Goal: Information Seeking & Learning: Learn about a topic

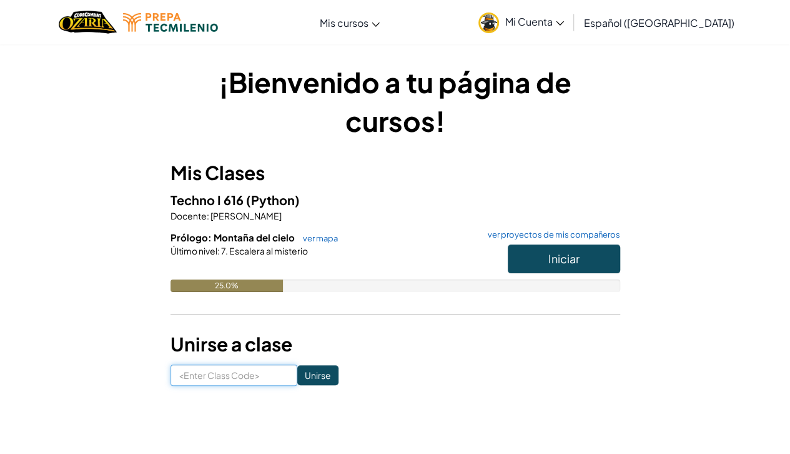
click at [214, 374] on input at bounding box center [234, 374] width 127 height 21
type input "BurnWatchNorth"
click at [300, 379] on input "Unirse" at bounding box center [317, 375] width 41 height 20
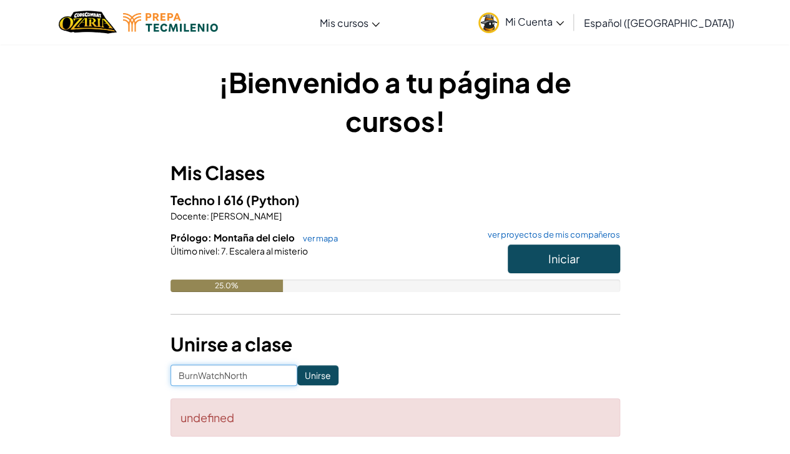
click at [199, 375] on input "BurnWatchNorth" at bounding box center [234, 374] width 127 height 21
click at [224, 377] on input "Burn WatchNorth" at bounding box center [234, 374] width 127 height 21
type input "Burn Watch North"
click at [297, 372] on input "Unirse" at bounding box center [317, 375] width 41 height 20
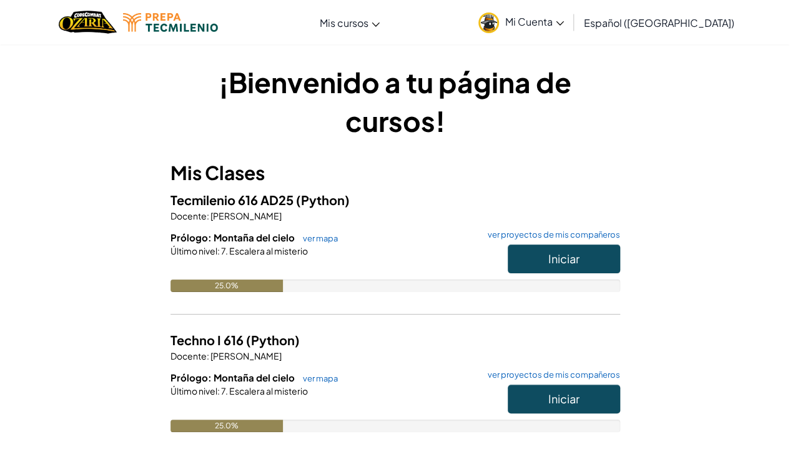
scroll to position [125, 0]
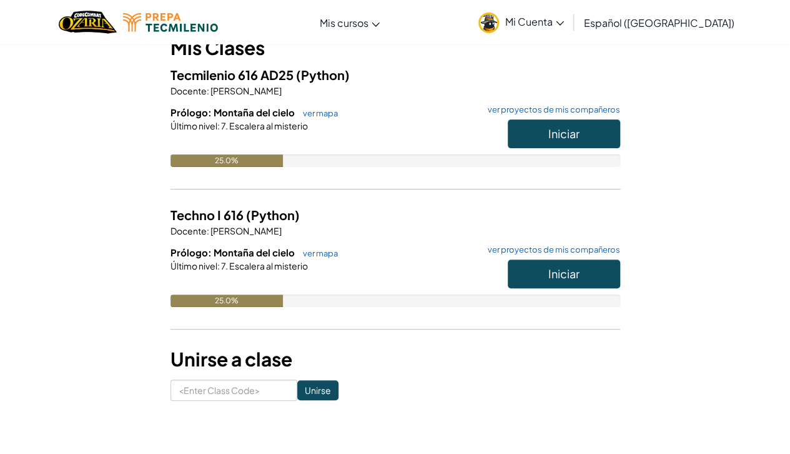
click at [691, 23] on span "Español ([GEOGRAPHIC_DATA])" at bounding box center [659, 22] width 151 height 13
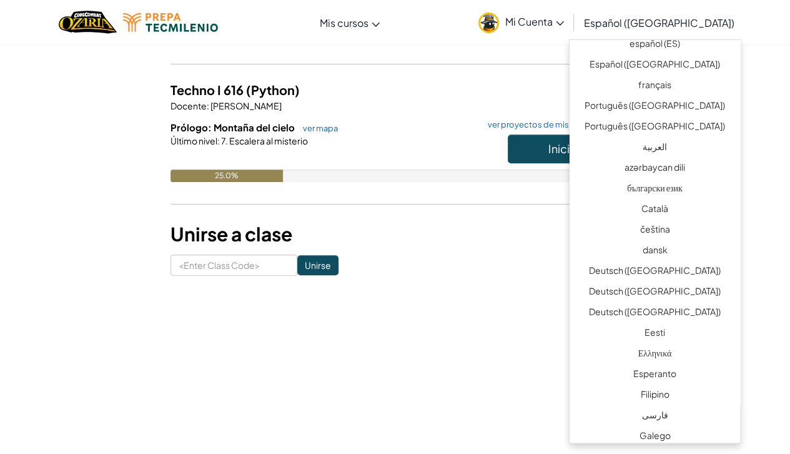
scroll to position [0, 0]
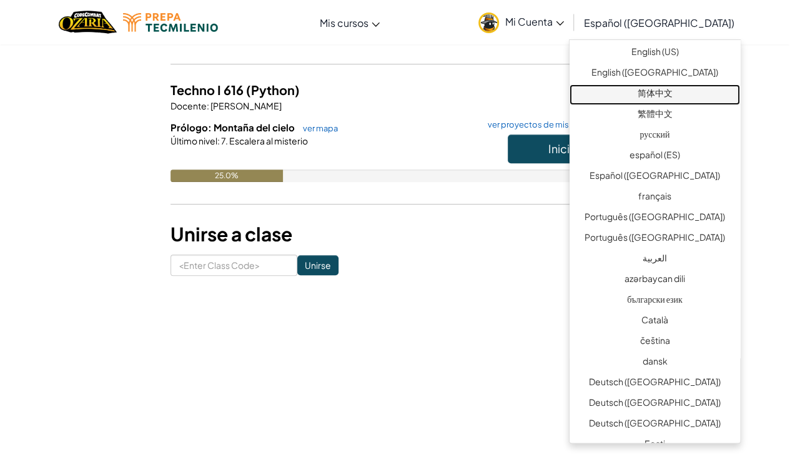
click at [686, 96] on link "简体中文" at bounding box center [655, 94] width 171 height 21
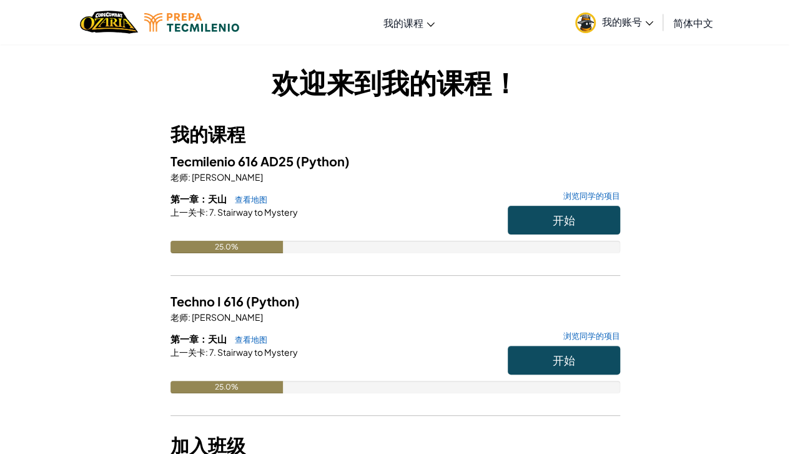
click at [686, 27] on span "简体中文" at bounding box center [693, 22] width 40 height 13
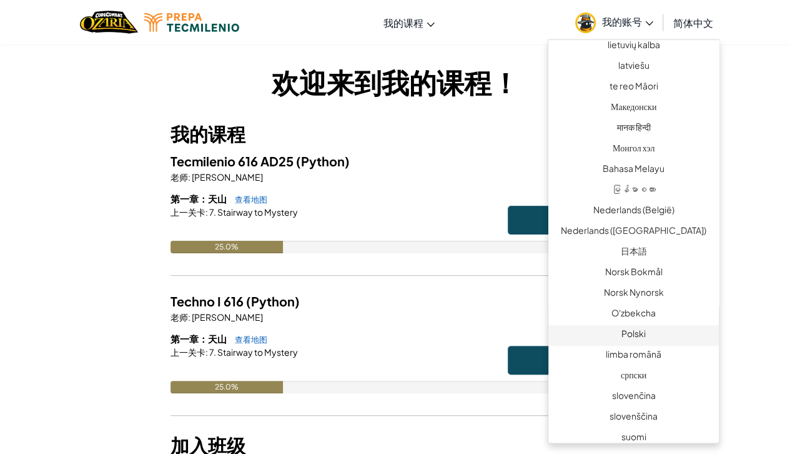
scroll to position [812, 0]
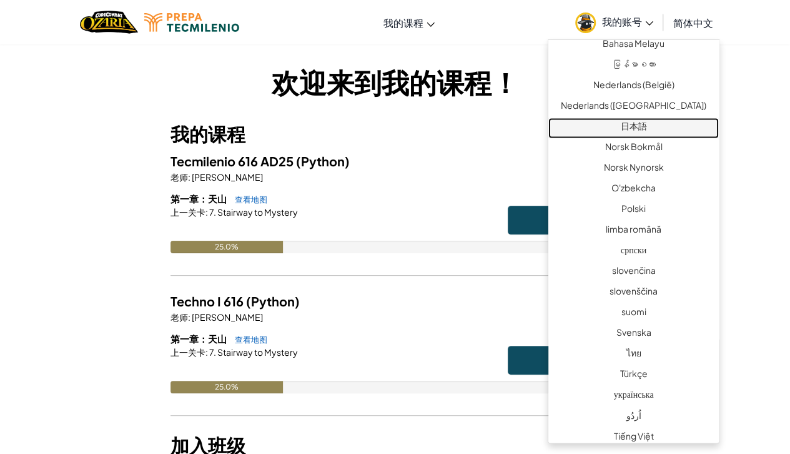
click at [651, 126] on link "日本語" at bounding box center [633, 127] width 171 height 21
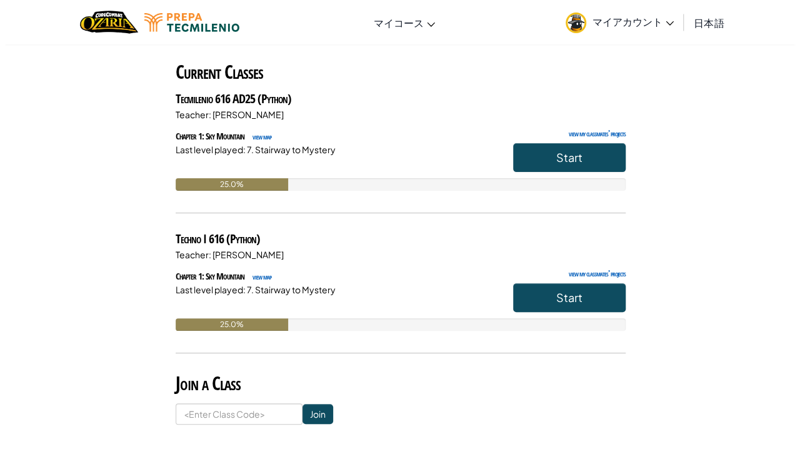
scroll to position [0, 0]
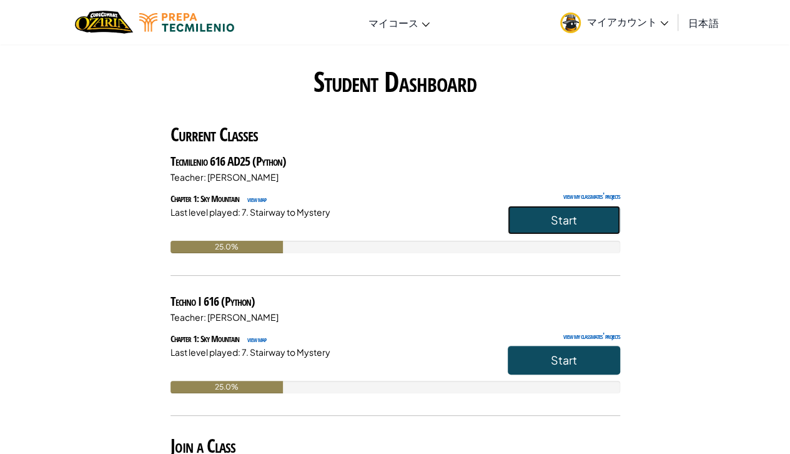
click at [555, 218] on span "Start" at bounding box center [564, 219] width 26 height 14
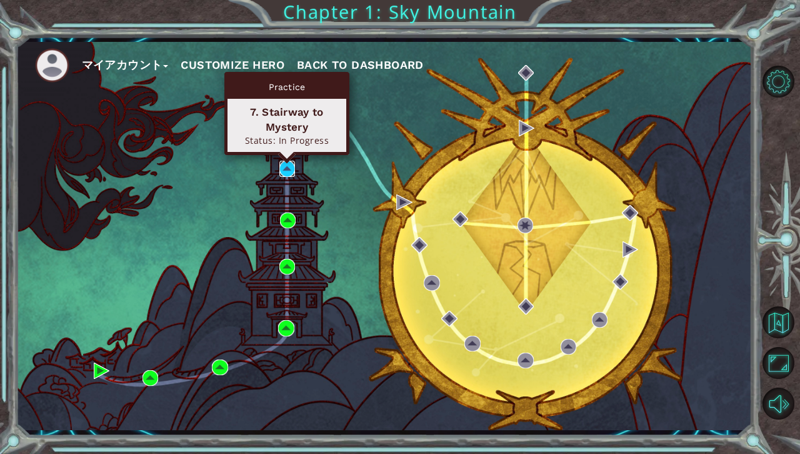
click at [285, 174] on img at bounding box center [287, 169] width 16 height 16
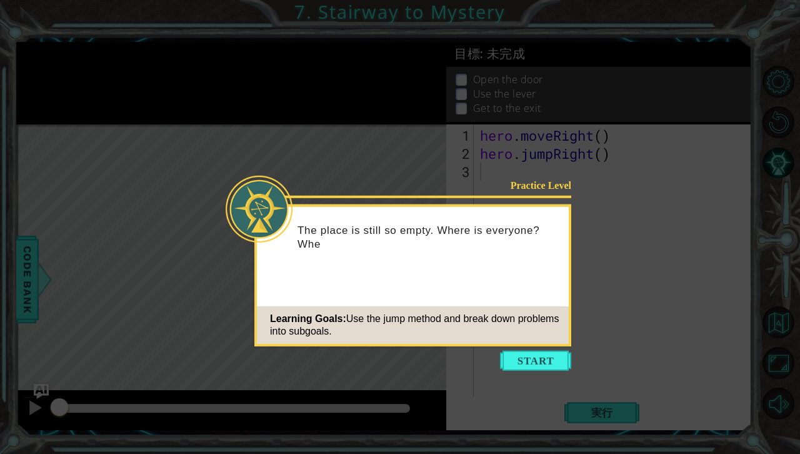
click at [444, 255] on div "The place is still so empty. Where is everyone? Whe" at bounding box center [413, 242] width 312 height 63
click at [545, 366] on button "Start" at bounding box center [535, 360] width 71 height 20
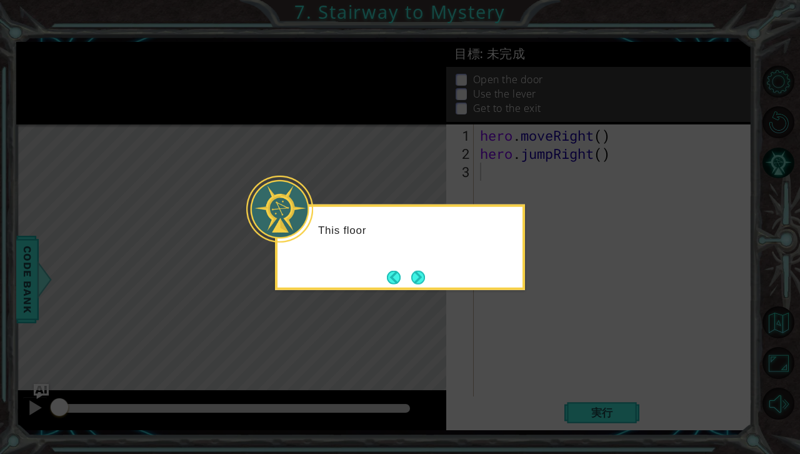
click at [399, 193] on icon at bounding box center [400, 227] width 800 height 454
click at [416, 279] on button "Next" at bounding box center [418, 277] width 14 height 14
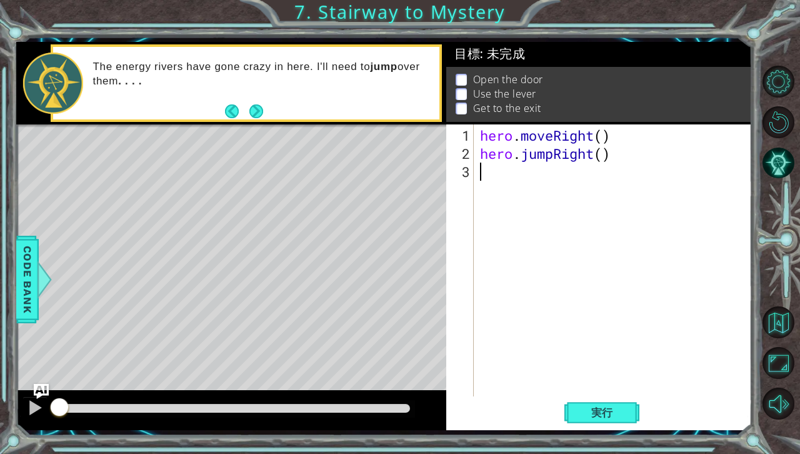
click at [613, 136] on div "hero . moveRight ( ) hero . jumpRight ( )" at bounding box center [615, 280] width 277 height 308
type textarea "hero.moveRight(1)"
click at [608, 155] on div "hero . moveRight ( 1 ) hero . jumpRight ( )" at bounding box center [615, 280] width 277 height 308
type textarea "hero.jumpRight(1)"
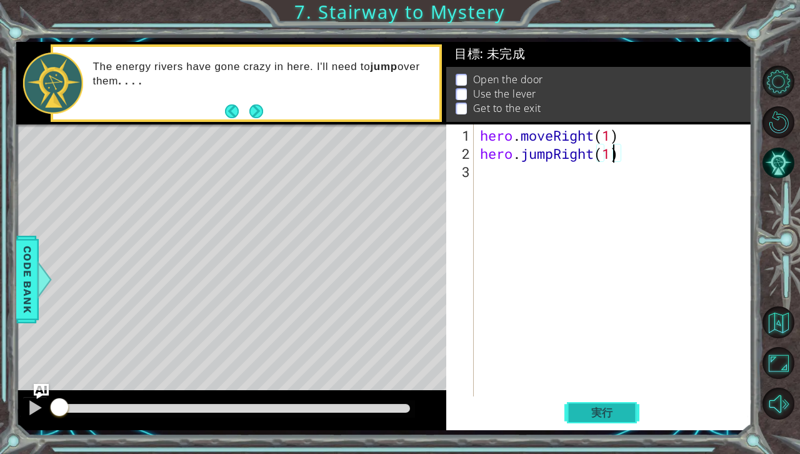
click at [597, 411] on span "実行" at bounding box center [601, 412] width 47 height 12
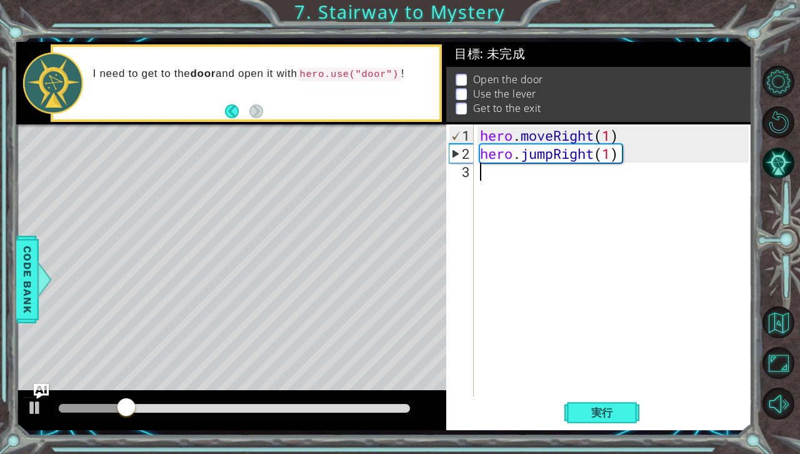
click at [563, 181] on div "hero . moveRight ( 1 ) hero . jumpRight ( 1 )" at bounding box center [615, 280] width 277 height 308
type textarea "r"
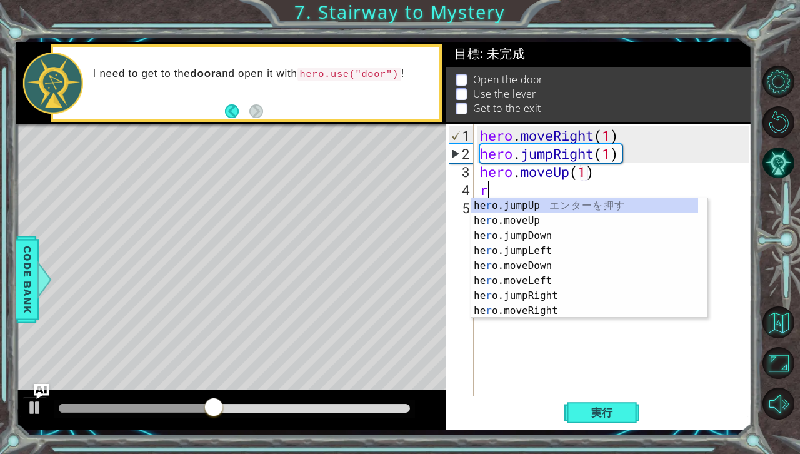
type textarea "hero.moveUp(1)ri"
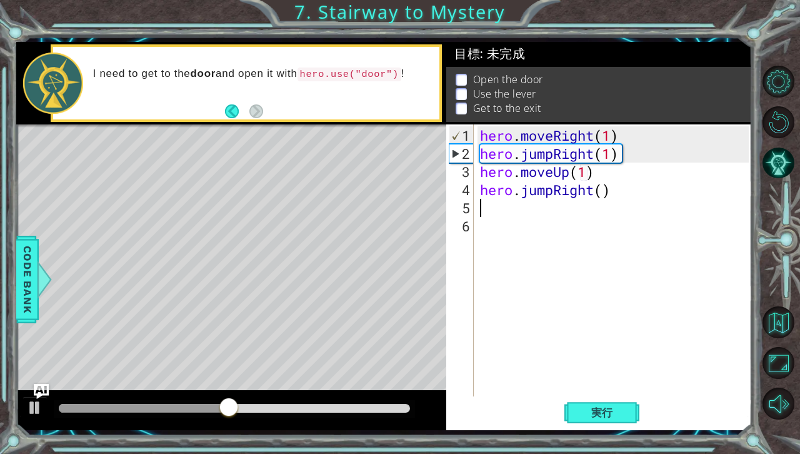
type textarea "1"
type textarea "}"
type textarea "1"
click at [601, 190] on div "hero . moveRight ( 1 ) hero . jumpRight ( 1 ) hero . moveUp ( 1 ) hero . jumpRi…" at bounding box center [615, 280] width 277 height 308
type textarea "hero.jumpRight(1)"
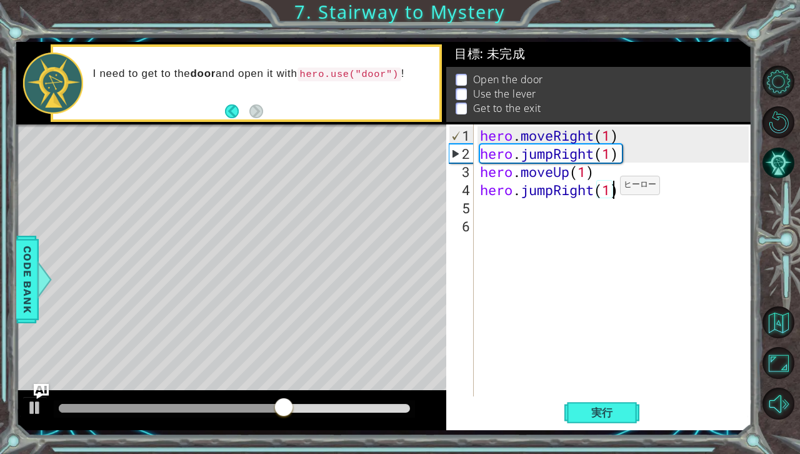
scroll to position [0, 6]
click at [516, 215] on div "hero . moveRight ( 1 ) hero . jumpRight ( 1 ) hero . moveUp ( 1 ) hero . jumpRi…" at bounding box center [615, 280] width 277 height 308
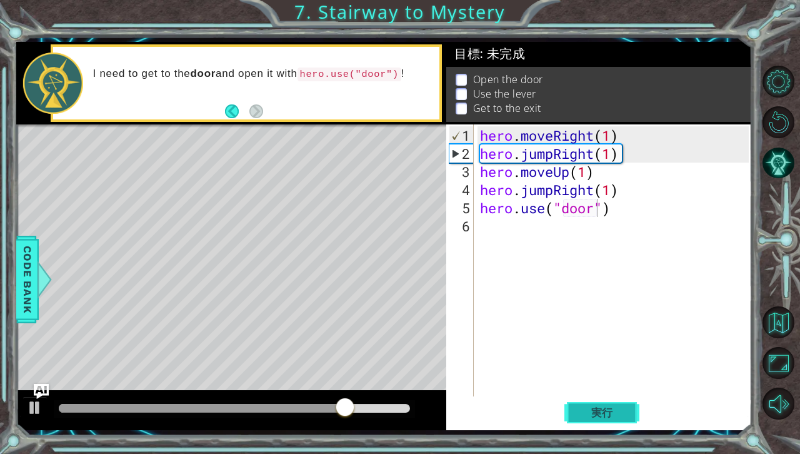
click at [600, 411] on span "実行" at bounding box center [601, 412] width 47 height 12
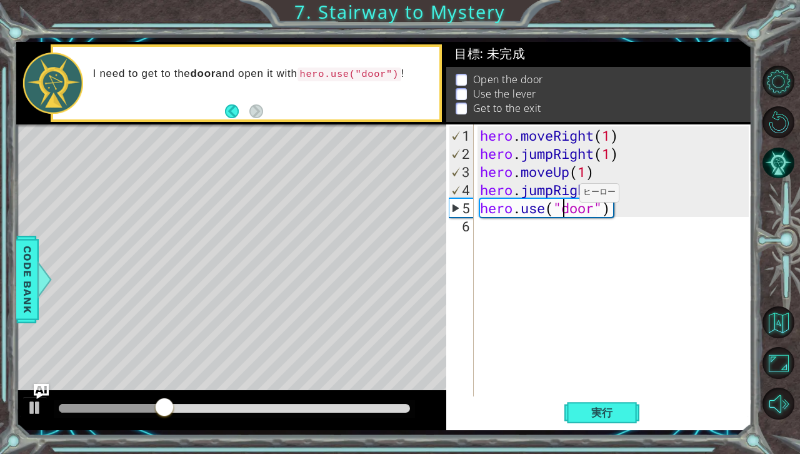
click at [560, 197] on div "hero . moveRight ( 1 ) hero . jumpRight ( 1 ) hero . moveUp ( 1 ) hero . jumpRi…" at bounding box center [615, 280] width 277 height 308
click at [551, 191] on div "hero . moveRight ( 1 ) hero . jumpRight ( 1 ) hero . moveUp ( 1 ) hero . jumpRi…" at bounding box center [615, 280] width 277 height 308
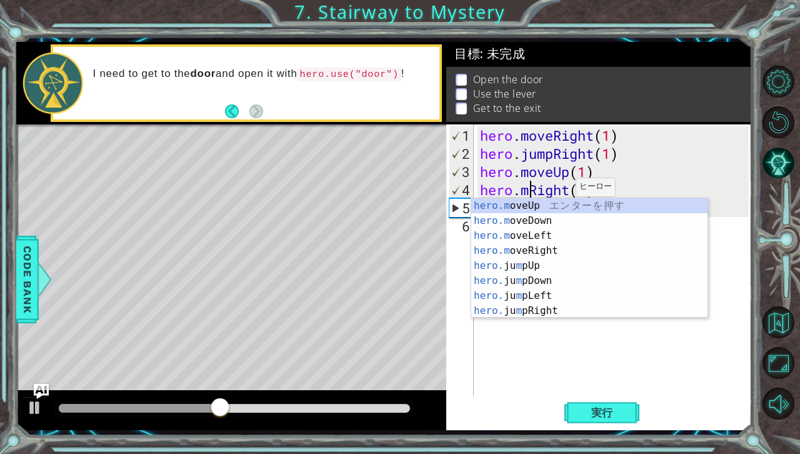
scroll to position [0, 2]
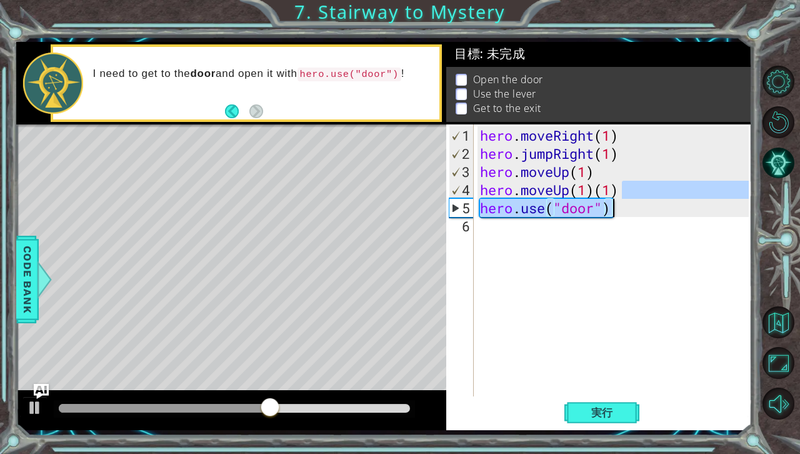
click at [653, 200] on div "hero . moveRight ( 1 ) hero . jumpRight ( 1 ) hero . moveUp ( 1 ) hero . moveUp…" at bounding box center [615, 280] width 277 height 308
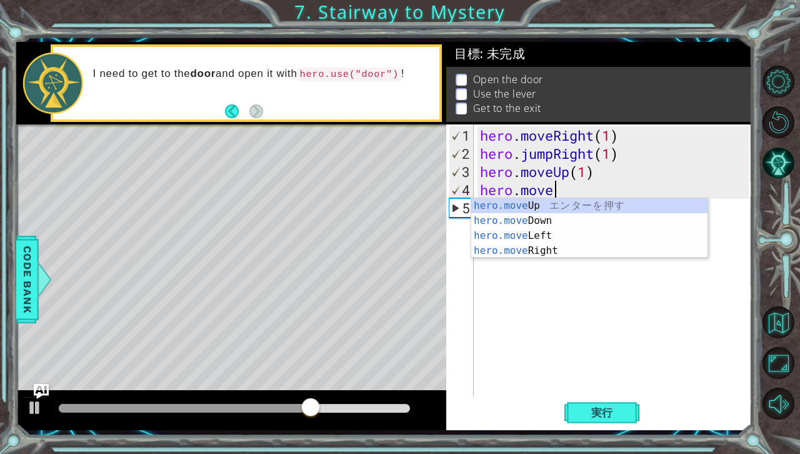
click at [623, 204] on div "hero.move Up エ ン タ ー を 押 す hero.move Down エ ン タ ー を 押 す hero.move Left エ ン タ ー …" at bounding box center [589, 243] width 237 height 90
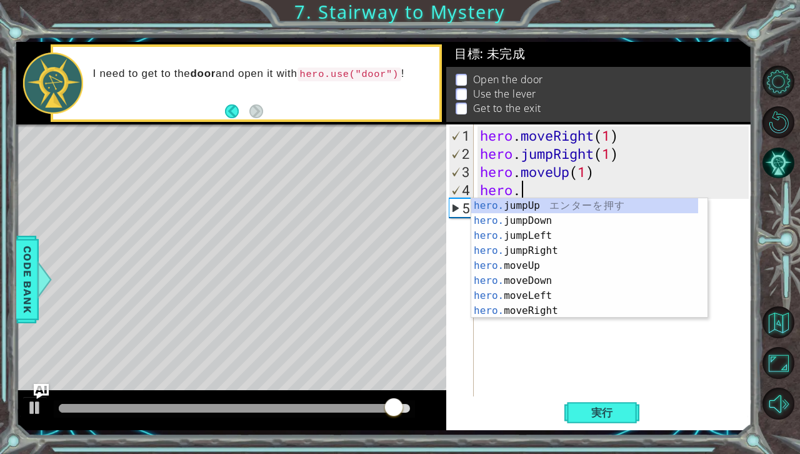
scroll to position [0, 1]
type textarea "h"
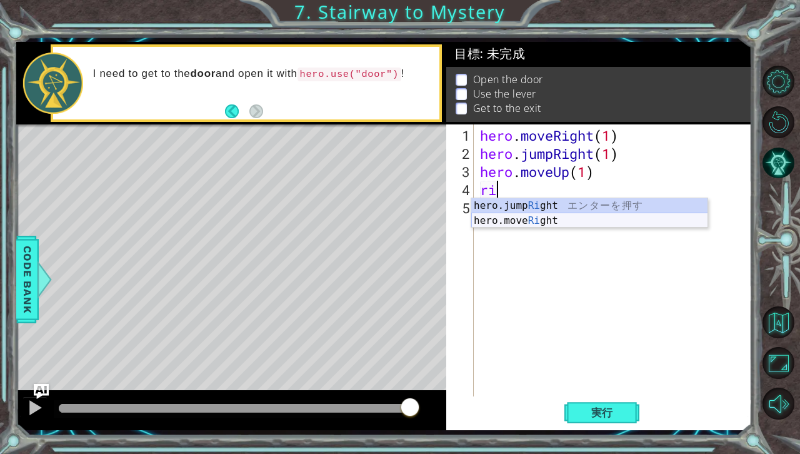
click at [607, 221] on div "hero.jump Ri ght エ ン タ ー を 押 す hero.move Ri ght エ ン タ ー を 押 す" at bounding box center [589, 228] width 237 height 60
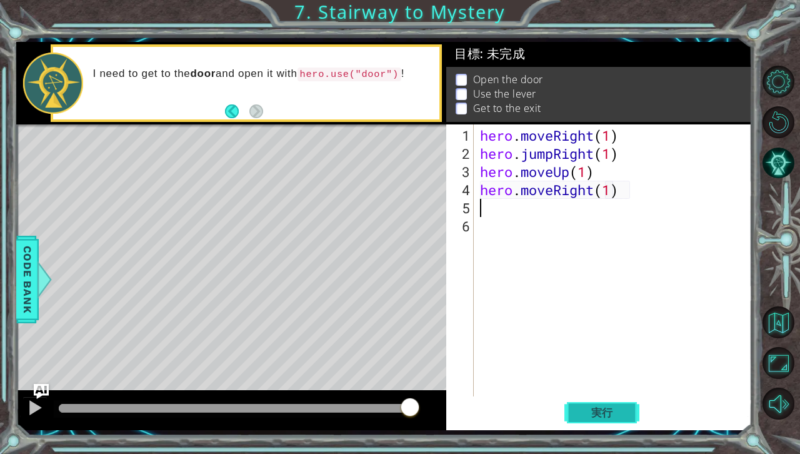
type textarea "hero.moveRight(1)"
click at [603, 410] on span "実行" at bounding box center [601, 412] width 47 height 12
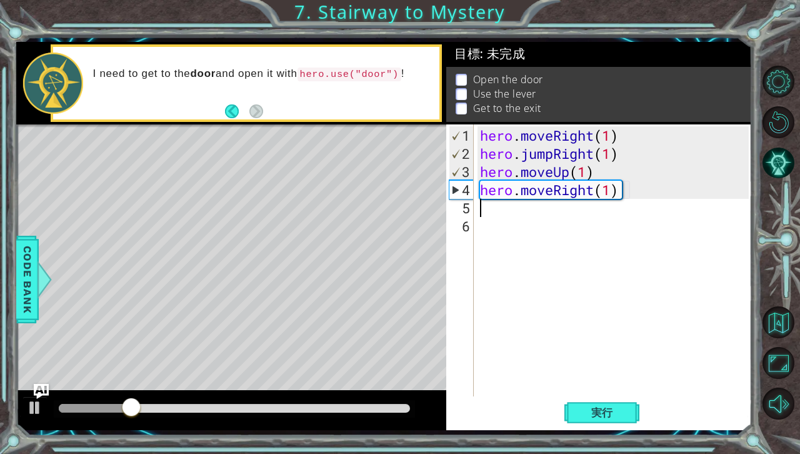
drag, startPoint x: 658, startPoint y: 306, endPoint x: 695, endPoint y: 291, distance: 39.8
click at [664, 308] on div "hero . moveRight ( 1 ) hero . jumpRight ( 1 ) hero . moveUp ( 1 ) hero . moveRi…" at bounding box center [615, 280] width 277 height 308
click at [615, 165] on div "hero . moveRight ( 1 ) hero . jumpRight ( 1 ) hero . moveUp ( 1 ) hero . moveRi…" at bounding box center [615, 280] width 277 height 308
type textarea "hero.moveUp(1)"
click at [562, 212] on div "hero . moveRight ( 1 ) hero . jumpRight ( 1 ) hero . moveUp ( 1 ) hero . moveRi…" at bounding box center [615, 280] width 277 height 308
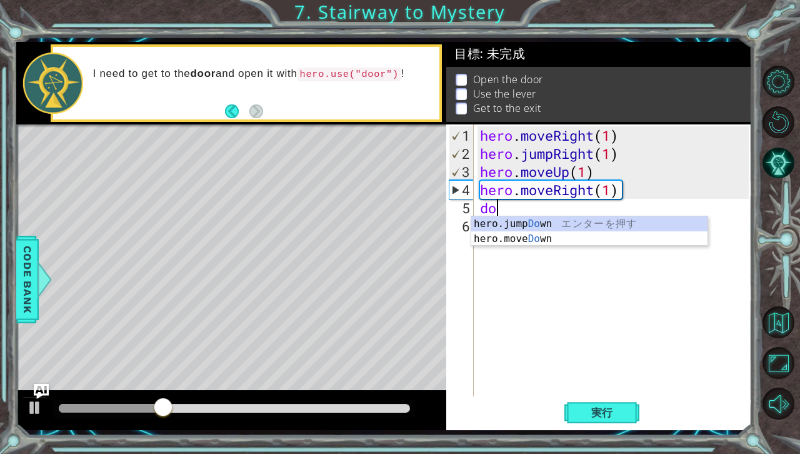
type textarea "d"
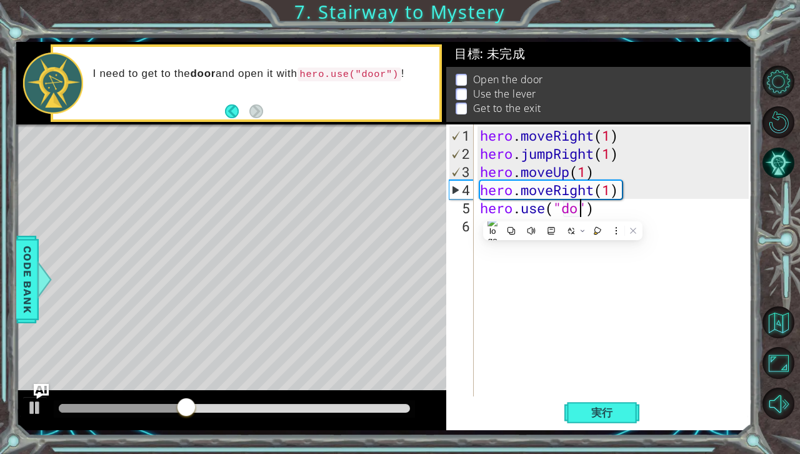
scroll to position [0, 5]
type textarea "hero.use("door")"
click at [525, 272] on div "hero . moveRight ( 1 ) hero . jumpRight ( 1 ) hero . moveUp ( 1 ) hero . moveRi…" at bounding box center [615, 280] width 277 height 308
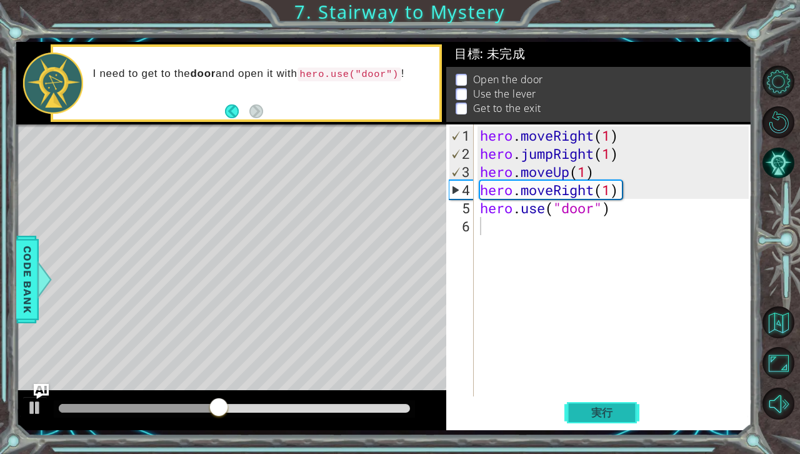
click at [583, 412] on span "実行" at bounding box center [601, 412] width 47 height 12
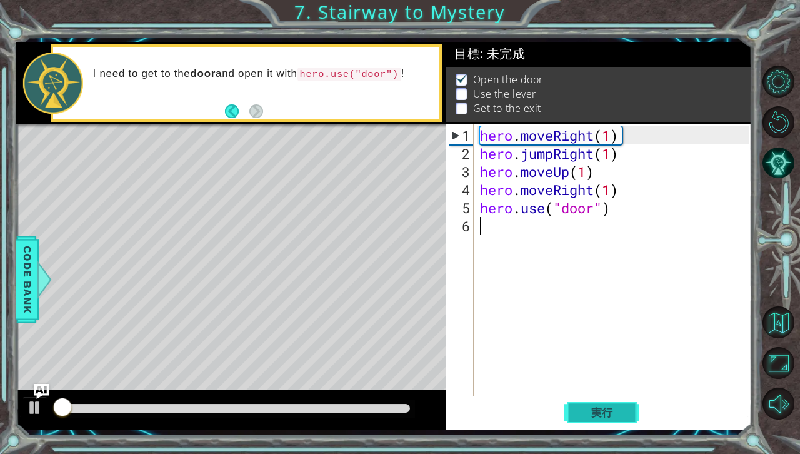
scroll to position [7, 0]
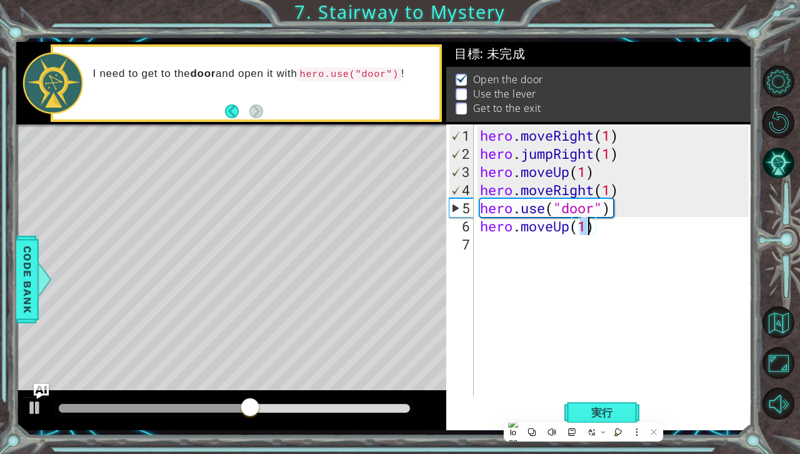
type textarea "hero.moveUp(2)"
click at [522, 257] on div "hero . moveRight ( 1 ) hero . jumpRight ( 1 ) hero . moveUp ( 1 ) hero . moveRi…" at bounding box center [615, 280] width 277 height 308
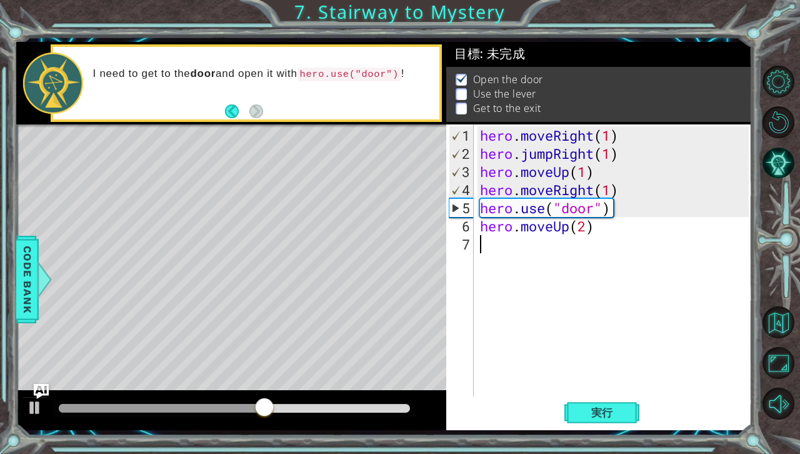
scroll to position [0, 0]
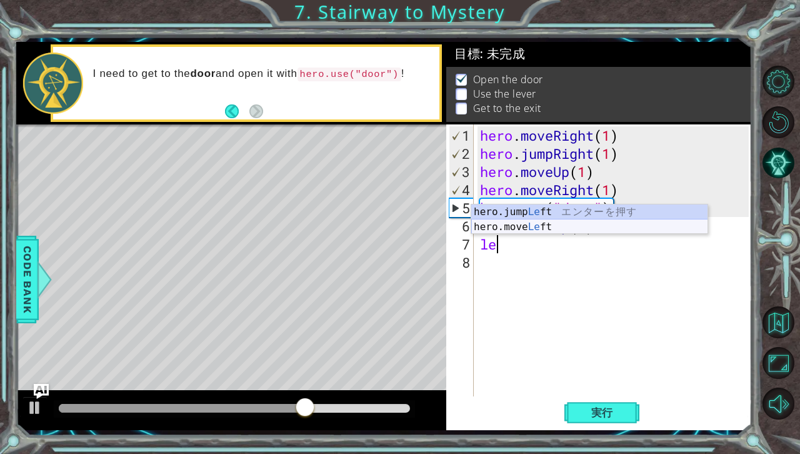
click at [516, 225] on div "hero.jump Le ft エ ン タ ー を 押 す hero.move Le ft エ ン タ ー を 押 す" at bounding box center [589, 234] width 237 height 60
type textarea "hero.moveLeft(1)"
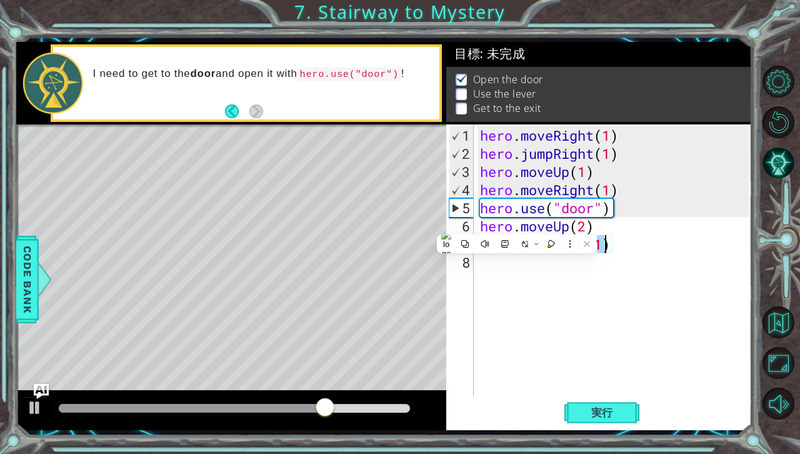
click at [578, 291] on div "hero . moveRight ( 1 ) hero . jumpRight ( 1 ) hero . moveUp ( 1 ) hero . moveRi…" at bounding box center [615, 280] width 277 height 308
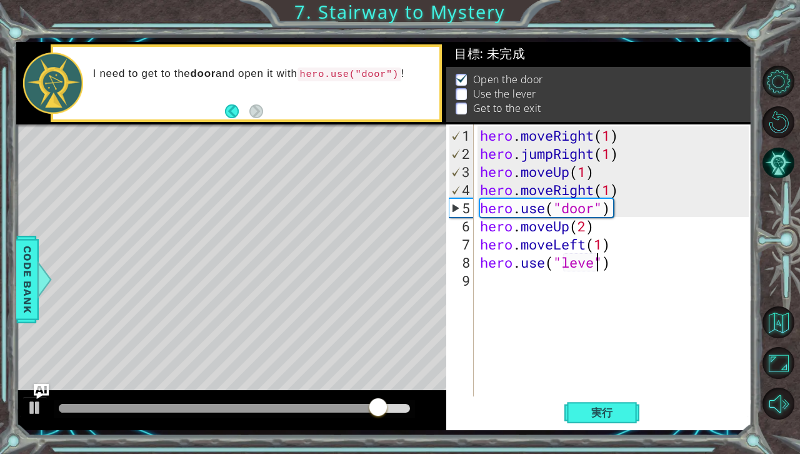
scroll to position [0, 6]
type textarea "hero.use("lever")"
click at [602, 410] on span "実行" at bounding box center [601, 412] width 47 height 12
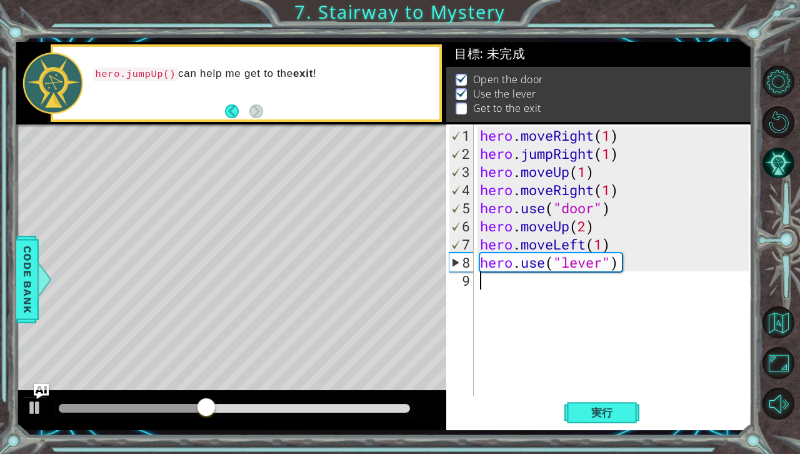
click at [545, 312] on div "hero . moveRight ( 1 ) hero . jumpRight ( 1 ) hero . moveUp ( 1 ) hero . moveRi…" at bounding box center [615, 280] width 277 height 308
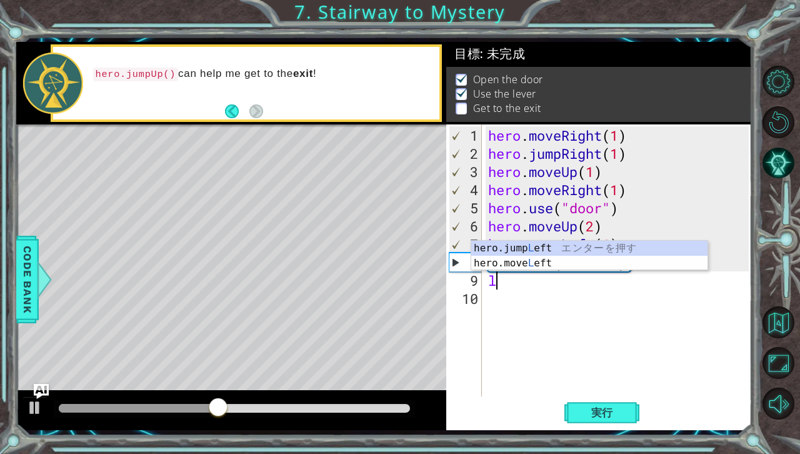
scroll to position [0, 0]
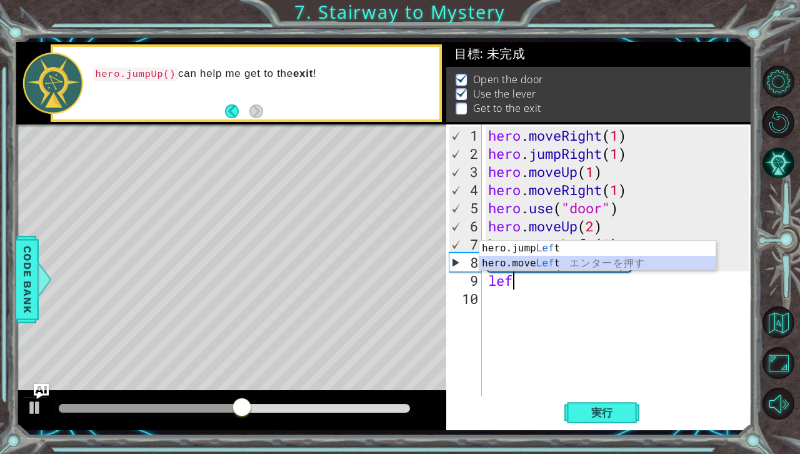
click at [528, 262] on div "hero.jump Lef t エ ン タ ー を 押 す hero.move Lef t エ ン タ ー を 押 す" at bounding box center [597, 270] width 237 height 60
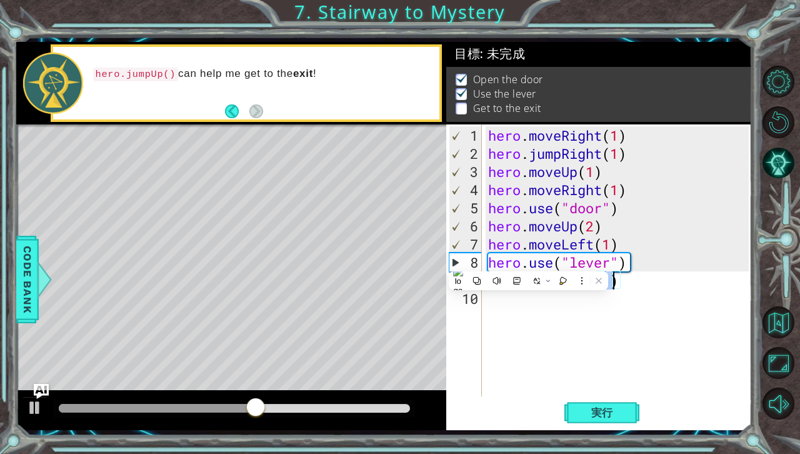
type textarea "hero.moveLeft(2)"
click at [558, 324] on div "hero . moveRight ( 1 ) hero . jumpRight ( 1 ) hero . moveUp ( 1 ) hero . moveRi…" at bounding box center [619, 280] width 269 height 308
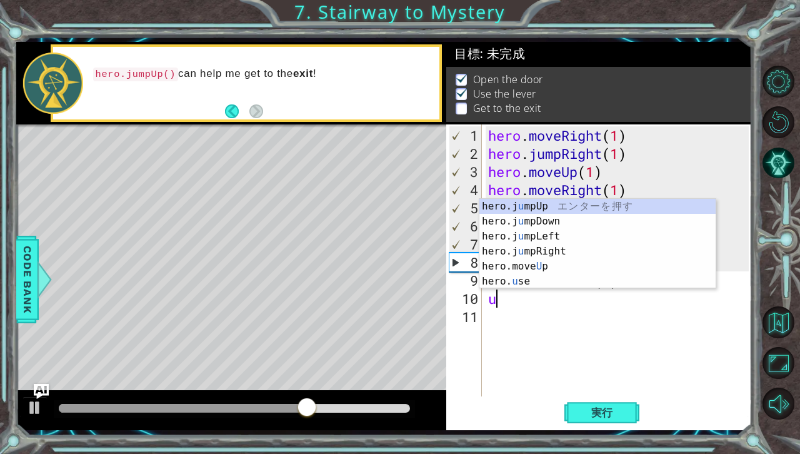
type textarea "up"
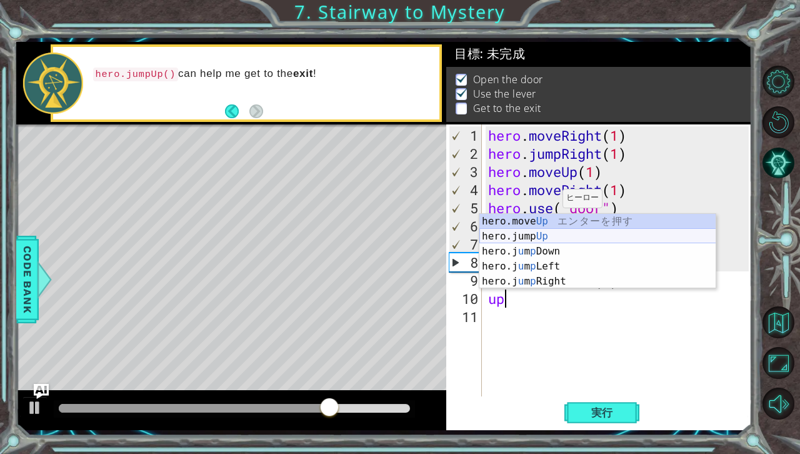
click at [535, 236] on div "hero.move Up エ ン タ ー を 押 す hero.jump Up エ ン タ ー を 押 す hero.j u m p Down エ ン タ ー…" at bounding box center [597, 266] width 237 height 105
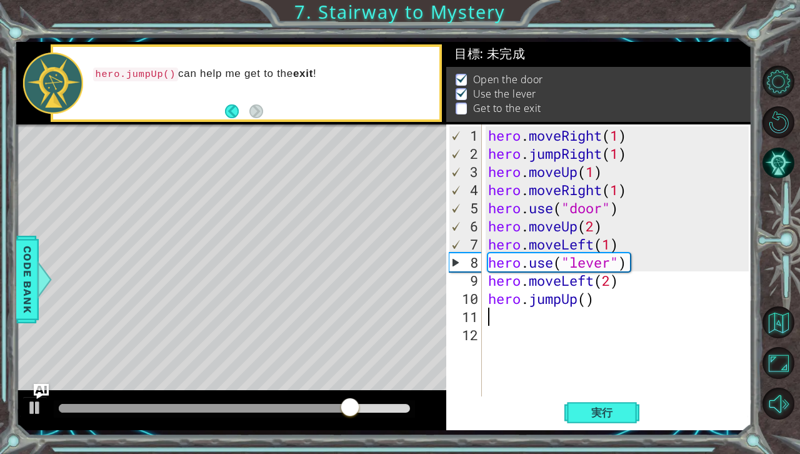
click at [548, 321] on div "hero . moveRight ( 1 ) hero . jumpRight ( 1 ) hero . moveUp ( 1 ) hero . moveRi…" at bounding box center [619, 280] width 269 height 308
drag, startPoint x: 561, startPoint y: 314, endPoint x: 547, endPoint y: 320, distance: 15.9
click at [553, 317] on div "hero . moveRight ( 1 ) hero . jumpRight ( 1 ) hero . moveUp ( 1 ) hero . moveRi…" at bounding box center [619, 280] width 269 height 308
click at [587, 297] on div "hero . moveRight ( 1 ) hero . jumpRight ( 1 ) hero . moveUp ( 1 ) hero . moveRi…" at bounding box center [619, 280] width 269 height 308
type textarea "hero.jumpUp(1)"
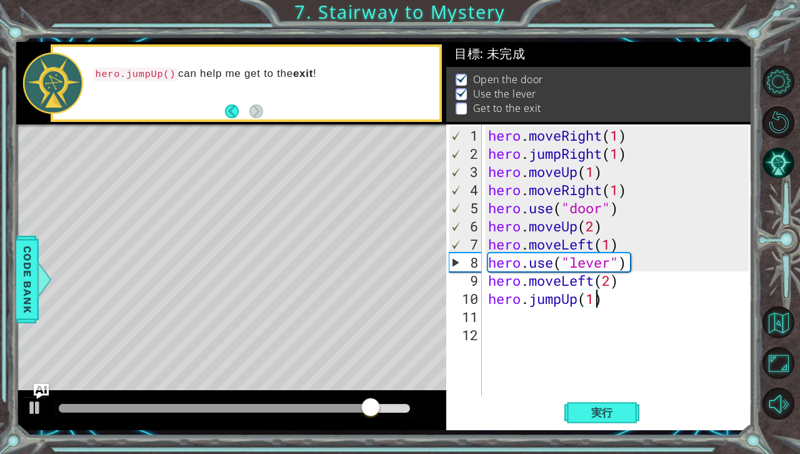
scroll to position [0, 5]
click at [532, 323] on div "hero . moveRight ( 1 ) hero . jumpRight ( 1 ) hero . moveUp ( 1 ) hero . moveRi…" at bounding box center [619, 280] width 269 height 308
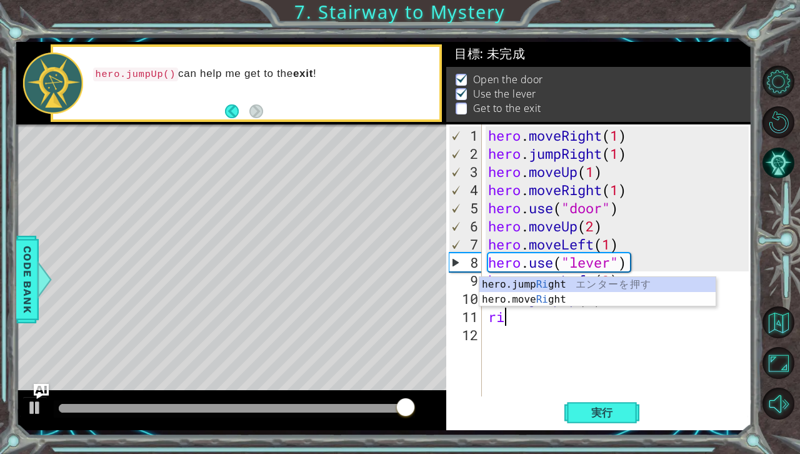
scroll to position [0, 0]
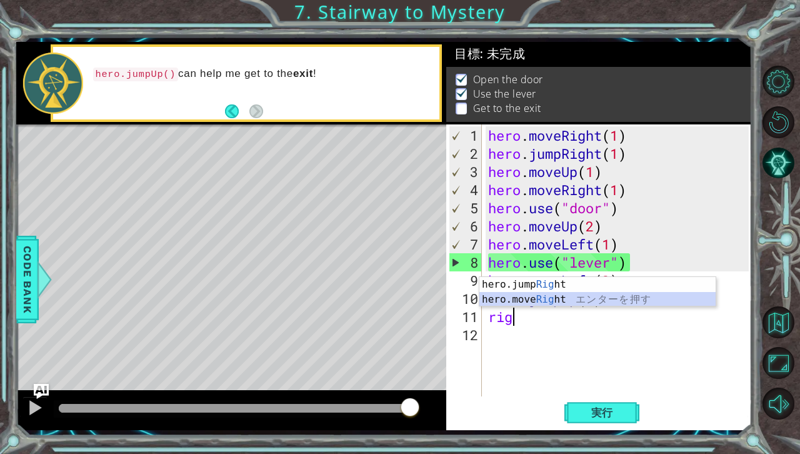
click at [561, 294] on div "hero.jump Rig ht エ ン タ ー を 押 す hero.move Rig ht エ ン タ ー を 押 す" at bounding box center [597, 307] width 237 height 60
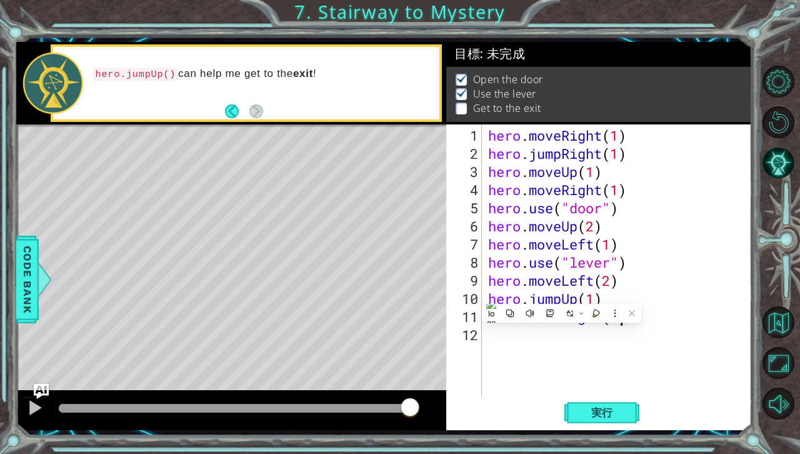
scroll to position [0, 6]
type textarea "hero.moveRight(2)"
click at [598, 409] on span "実行" at bounding box center [601, 412] width 47 height 12
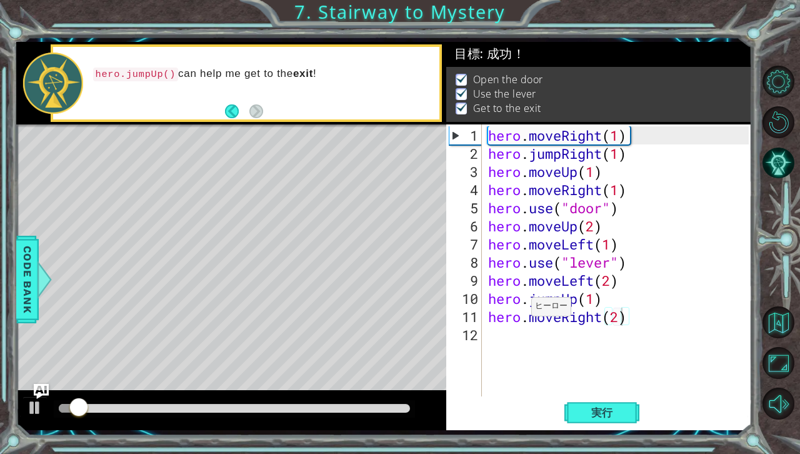
drag, startPoint x: 310, startPoint y: 399, endPoint x: 295, endPoint y: 410, distance: 18.7
click at [309, 400] on div at bounding box center [231, 410] width 430 height 40
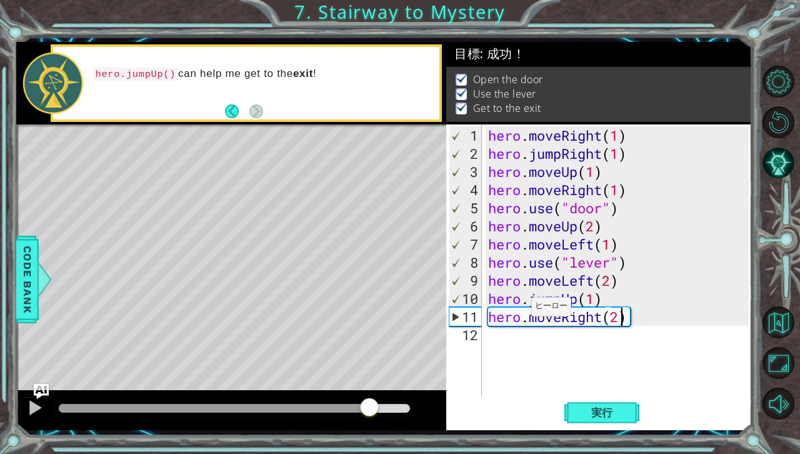
drag, startPoint x: 295, startPoint y: 410, endPoint x: 370, endPoint y: 420, distance: 75.0
click at [370, 420] on div at bounding box center [231, 410] width 430 height 40
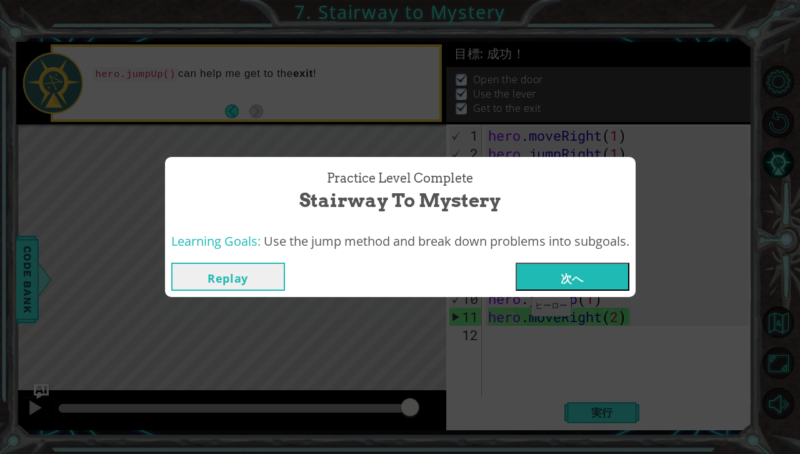
click at [587, 281] on button "次へ" at bounding box center [572, 276] width 114 height 28
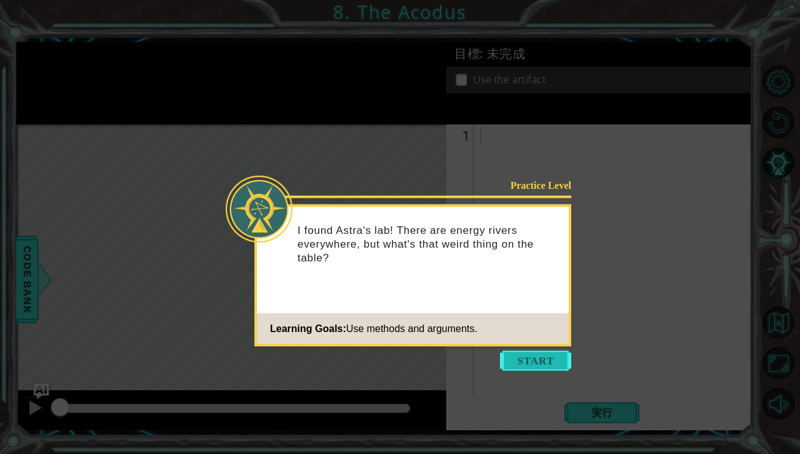
click at [540, 361] on button "Start" at bounding box center [535, 360] width 71 height 20
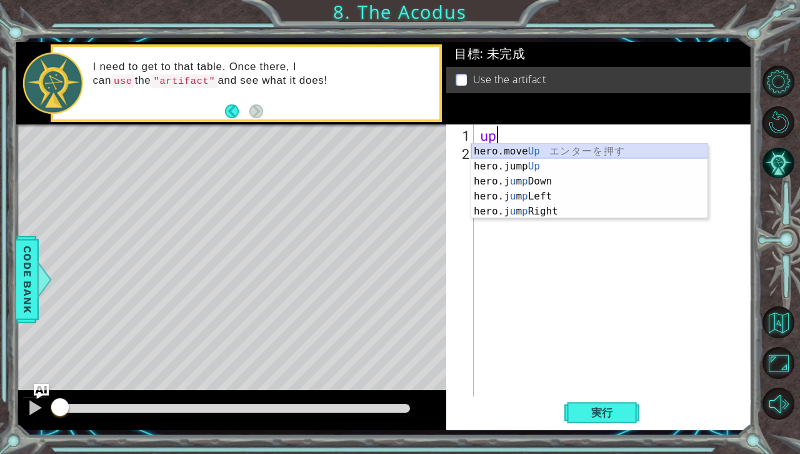
click at [553, 147] on div "hero.move Up エ ン タ ー を 押 す hero.jump Up エ ン タ ー を 押 す hero.j u m p Down エ ン タ ー…" at bounding box center [589, 196] width 237 height 105
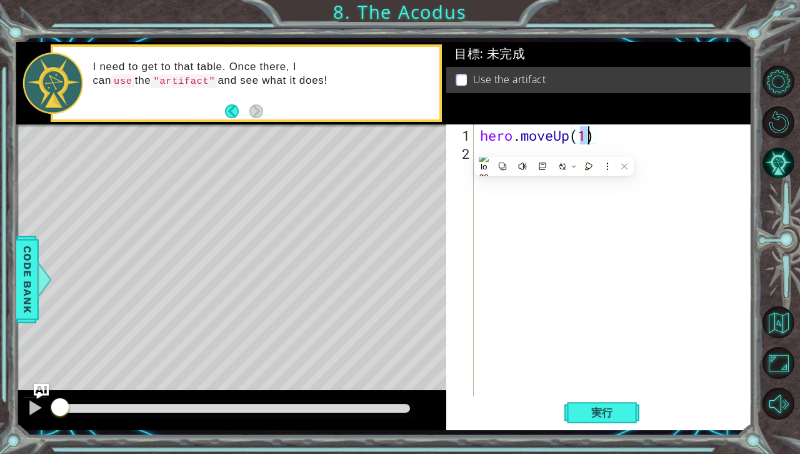
type textarea "hero.moveUp(2)"
click at [522, 196] on div "hero . moveUp ( 2 )" at bounding box center [615, 280] width 277 height 308
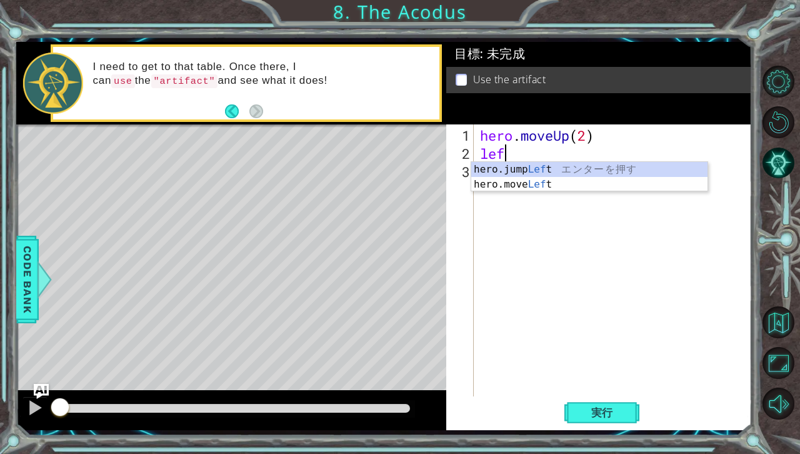
scroll to position [0, 1]
click at [550, 187] on div "hero.jump Left エ ン タ ー を 押 す hero.move Left エ ン タ ー を 押 す" at bounding box center [589, 192] width 237 height 60
type textarea "hero.moveLeft(1)"
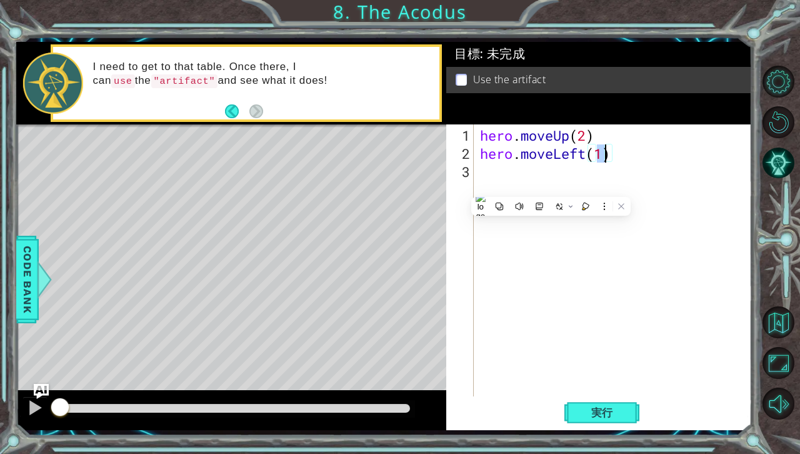
click at [487, 175] on div "hero . moveUp ( 2 ) hero . moveLeft ( 1 )" at bounding box center [615, 280] width 277 height 308
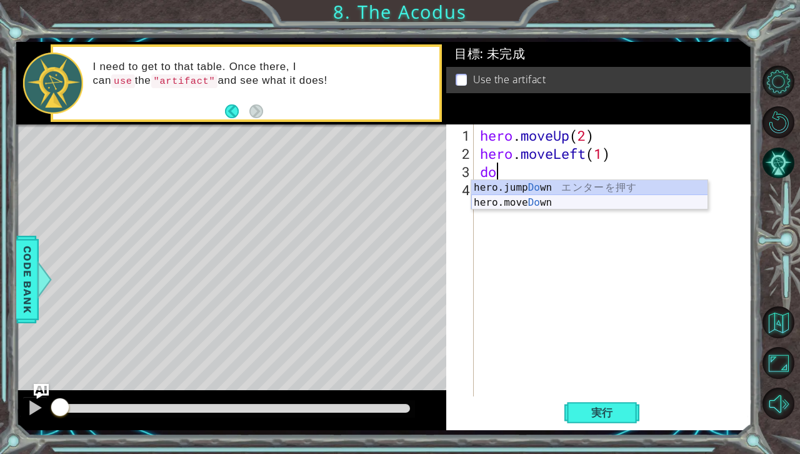
click at [530, 201] on div "hero.jump Do wn エ ン タ ー を 押 す hero.move Do wn エ ン タ ー を 押 す" at bounding box center [589, 210] width 237 height 60
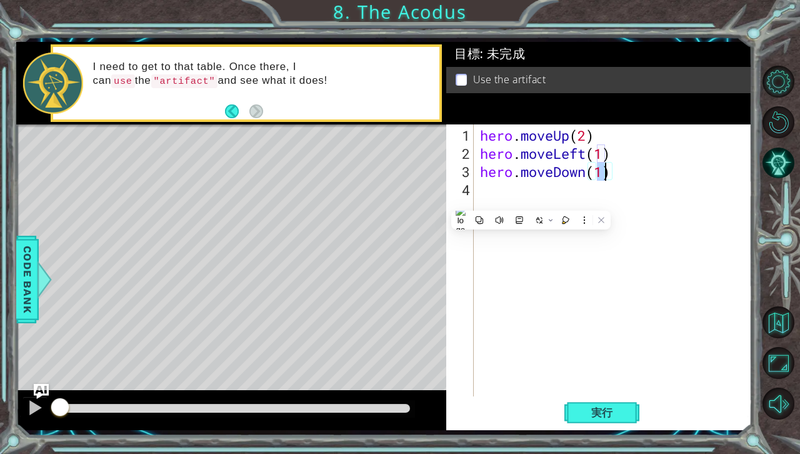
type textarea "hero.moveDown(2)"
click at [525, 227] on div "hero . moveUp ( 2 ) hero . moveLeft ( 1 ) hero . moveDown ( 2 )" at bounding box center [615, 280] width 277 height 308
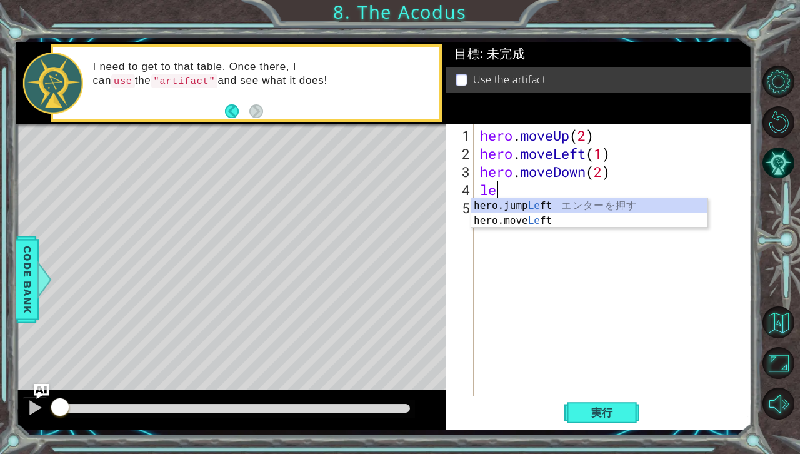
scroll to position [0, 0]
click at [553, 224] on div "hero.jump Lef t エ ン タ ー を 押 す hero.move Lef t エ ン タ ー を 押 す" at bounding box center [589, 228] width 237 height 60
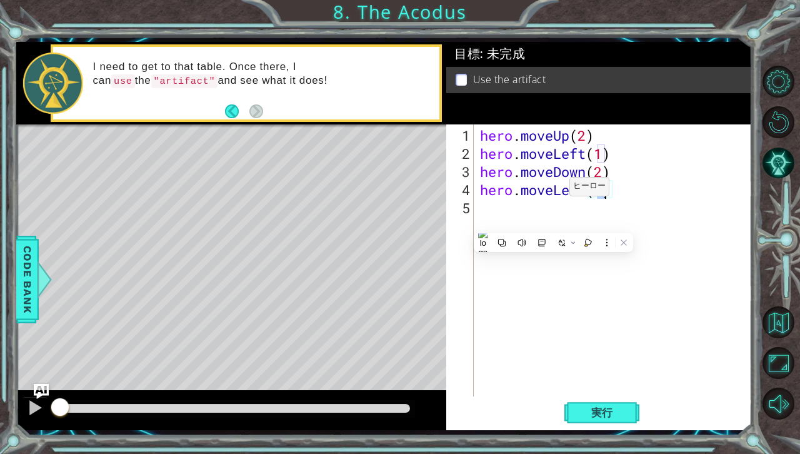
click at [551, 191] on div "hero . moveUp ( 2 ) hero . moveLeft ( 1 ) hero . moveDown ( 2 ) hero . moveLeft…" at bounding box center [615, 280] width 277 height 308
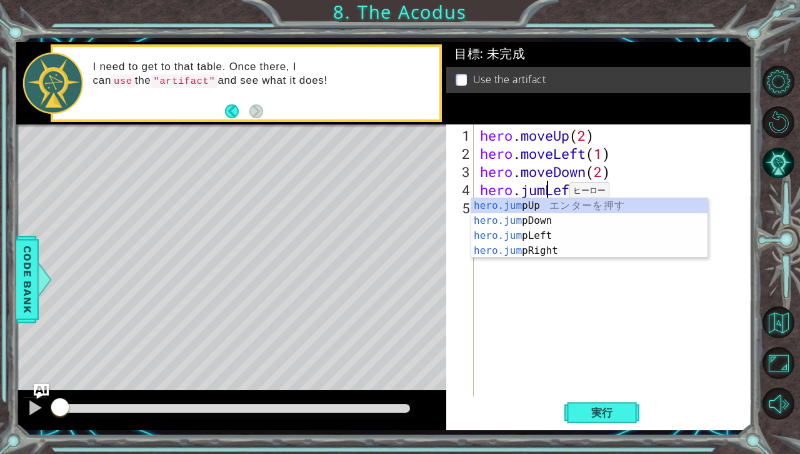
type textarea "hero.jumpLeft(1)"
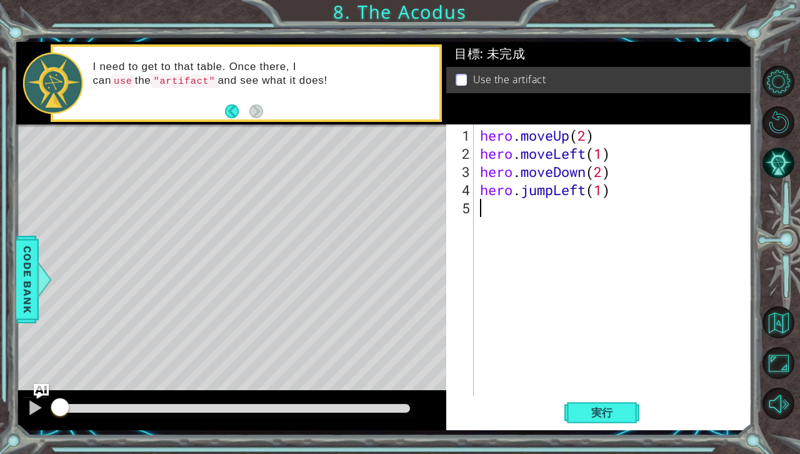
click at [530, 307] on div "hero . moveUp ( 2 ) hero . moveLeft ( 1 ) hero . moveDown ( 2 ) hero . jumpLeft…" at bounding box center [615, 280] width 277 height 308
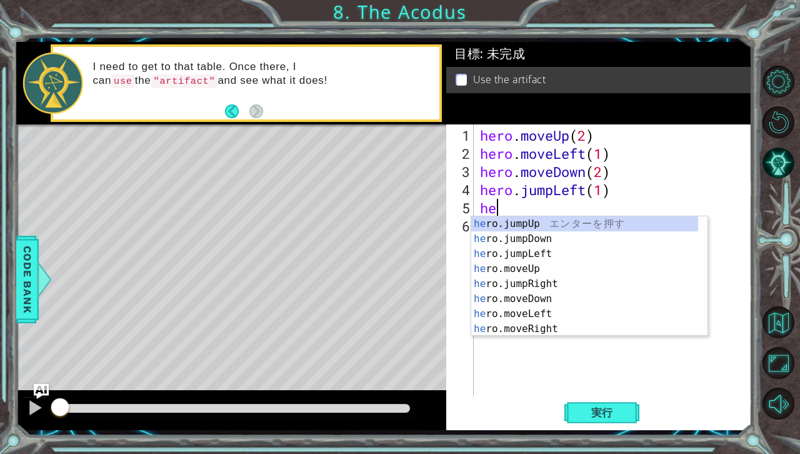
type textarea "h"
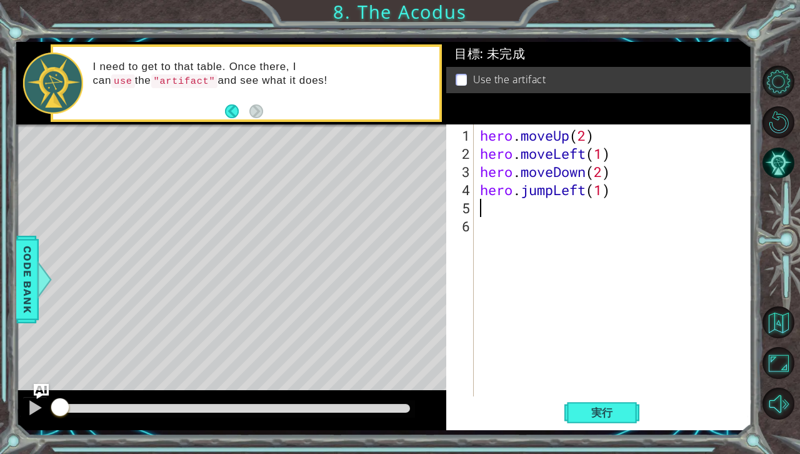
type textarea "hero.jumpLeft(1)"
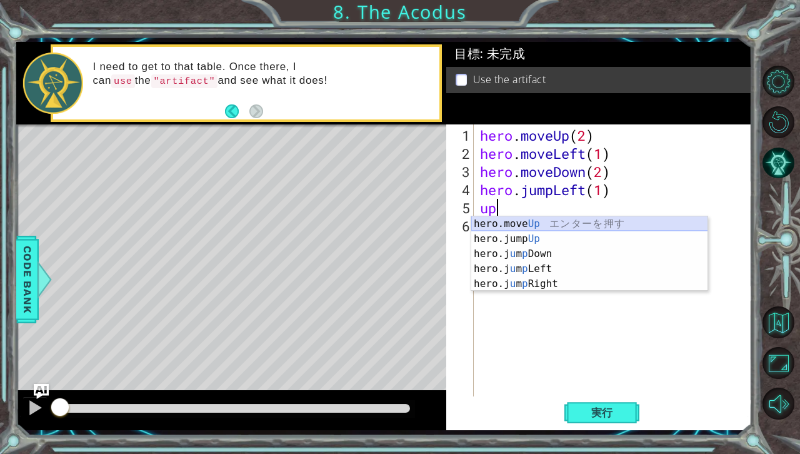
click at [514, 223] on div "hero.move Up エ ン タ ー を 押 す hero.jump Up エ ン タ ー を 押 す hero.j u m p Down エ ン タ ー…" at bounding box center [589, 268] width 237 height 105
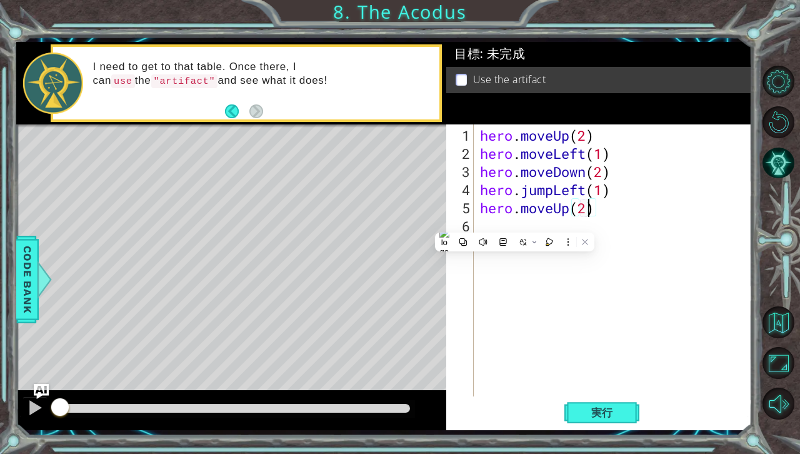
scroll to position [0, 5]
type textarea "hero.moveUp(2)"
click at [592, 422] on button "実行" at bounding box center [601, 412] width 75 height 31
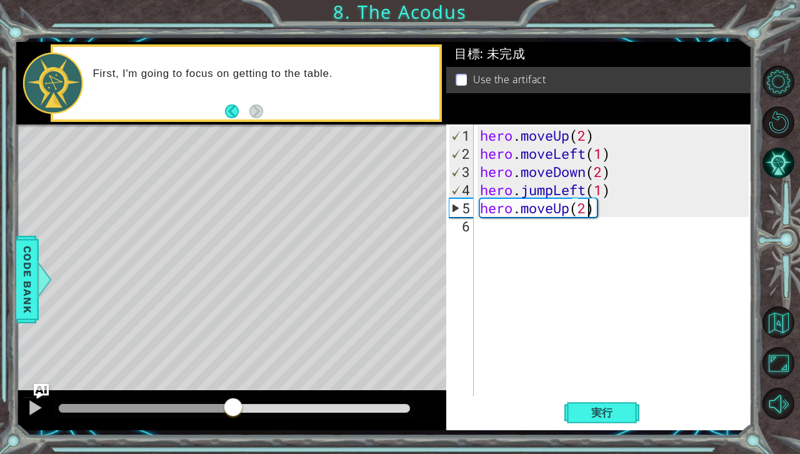
drag, startPoint x: 71, startPoint y: 406, endPoint x: 232, endPoint y: 405, distance: 161.8
click at [232, 405] on div at bounding box center [233, 408] width 22 height 22
click at [644, 242] on div "hero . moveUp ( 2 ) hero . moveLeft ( 1 ) hero . moveDown ( 2 ) hero . jumpLeft…" at bounding box center [615, 280] width 277 height 308
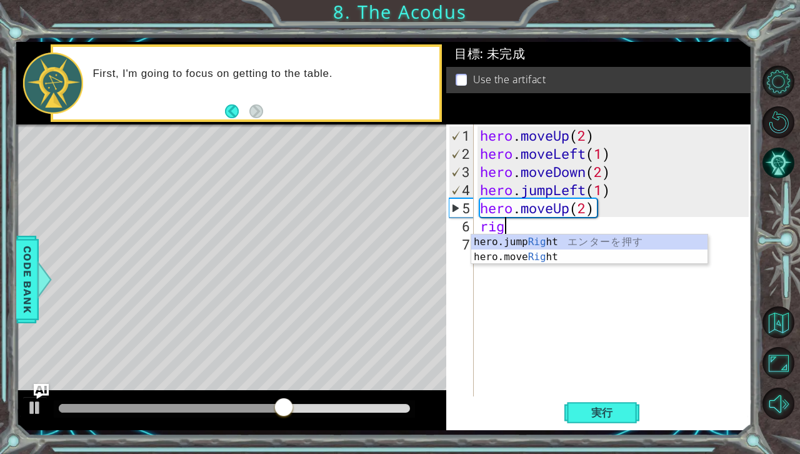
scroll to position [0, 1]
type textarea "righ"
click at [585, 239] on div "hero.jump Righ t エ ン タ ー を 押 す hero.move Righ t エ ン タ ー を 押 す" at bounding box center [589, 264] width 237 height 60
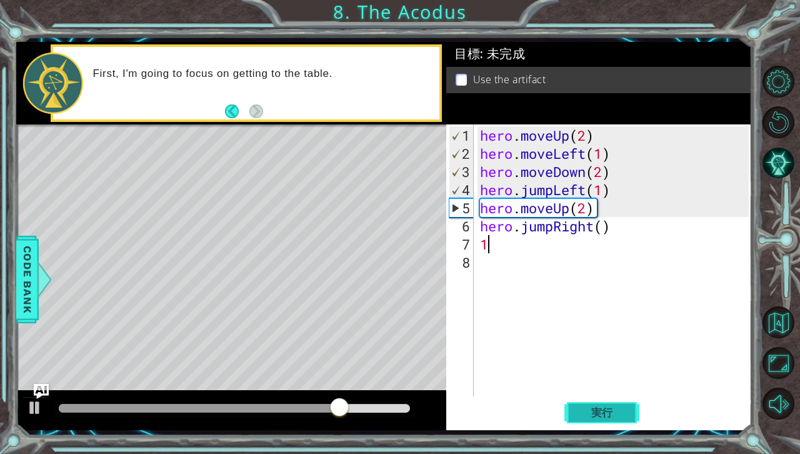
type textarea "1"
click at [608, 416] on span "実行" at bounding box center [601, 412] width 47 height 12
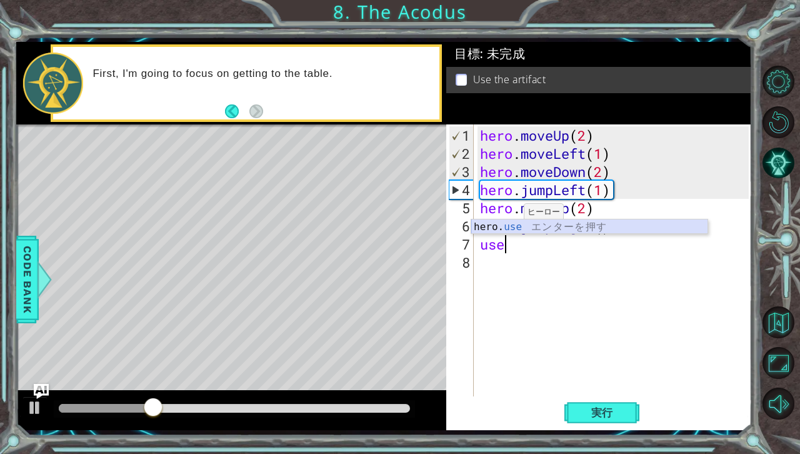
click at [506, 224] on div "hero. use エ ン タ ー を 押 す" at bounding box center [589, 241] width 237 height 45
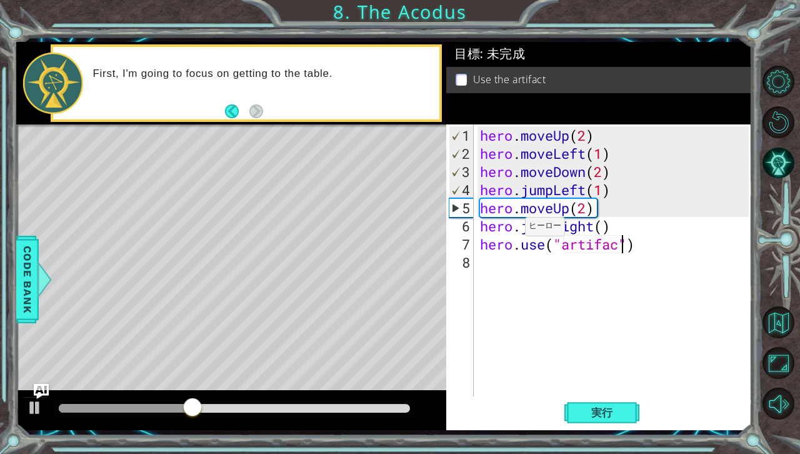
type textarea "hero.use("artifact")"
click at [530, 309] on div "hero . moveUp ( 2 ) hero . moveLeft ( 1 ) hero . moveDown ( 2 ) hero . jumpLeft…" at bounding box center [615, 280] width 277 height 308
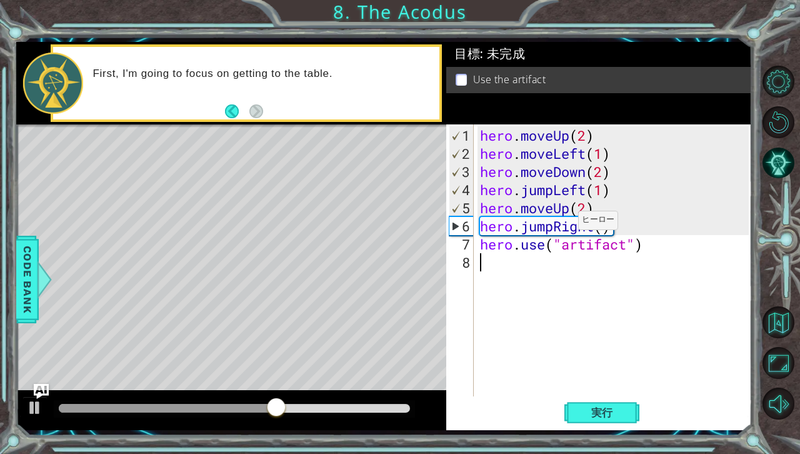
click at [557, 225] on div "hero . moveUp ( 2 ) hero . moveLeft ( 1 ) hero . moveDown ( 2 ) hero . jumpLeft…" at bounding box center [615, 280] width 277 height 308
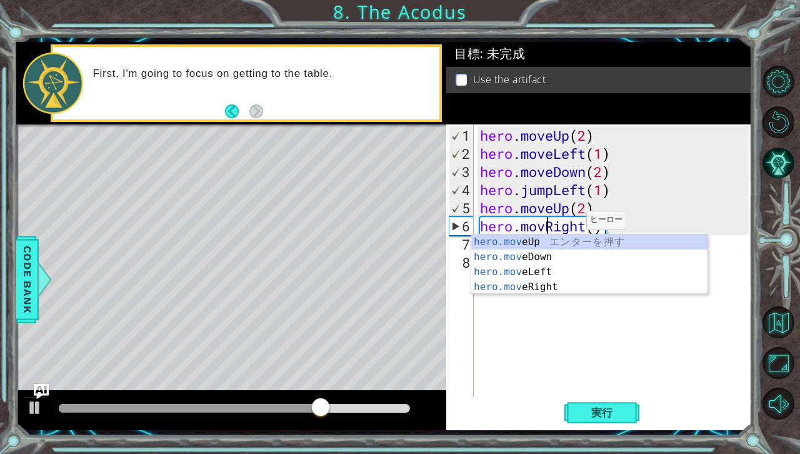
scroll to position [0, 3]
click at [542, 289] on div "hero.move Up エ ン タ ー を 押 す hero.move Down エ ン タ ー を 押 す hero.move Left エ ン タ ー …" at bounding box center [589, 279] width 237 height 90
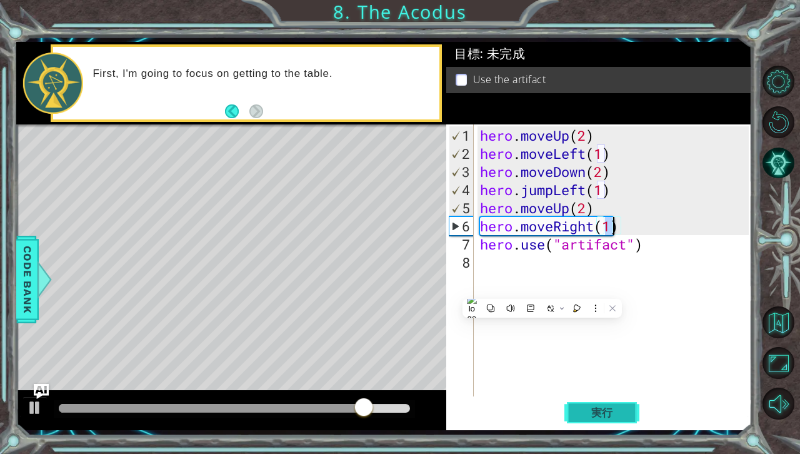
type textarea "hero.moveRight(1)"
click at [619, 410] on span "実行" at bounding box center [601, 412] width 47 height 12
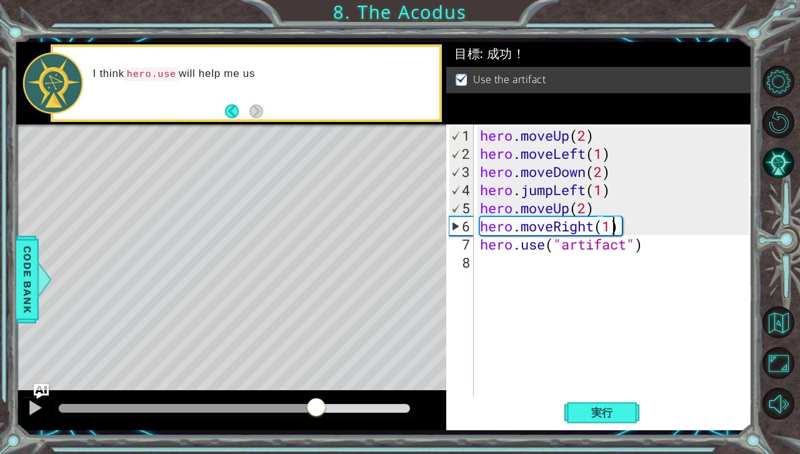
drag, startPoint x: 218, startPoint y: 405, endPoint x: 319, endPoint y: 410, distance: 101.3
click at [319, 410] on div at bounding box center [234, 408] width 351 height 9
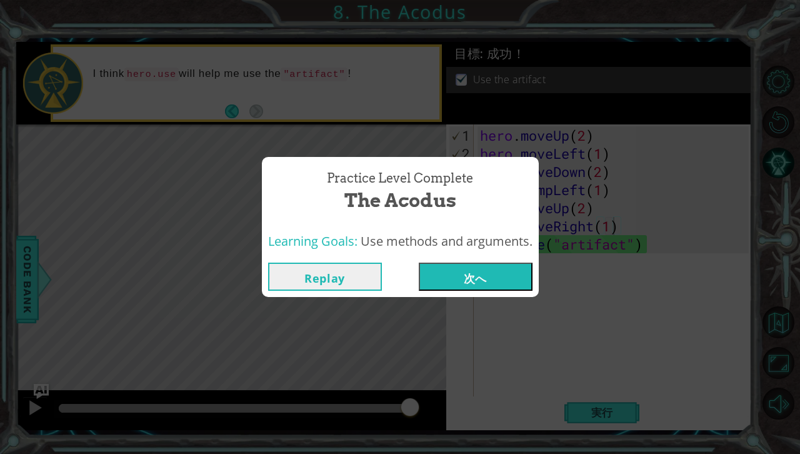
click at [452, 282] on button "次へ" at bounding box center [476, 276] width 114 height 28
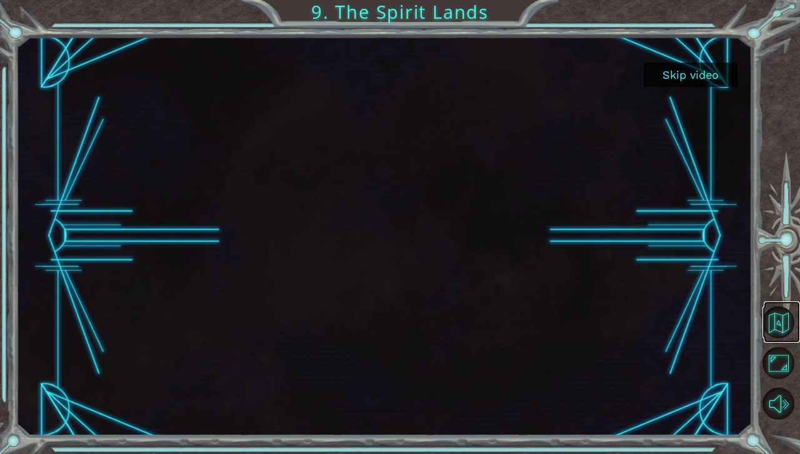
click at [773, 339] on link at bounding box center [781, 321] width 36 height 41
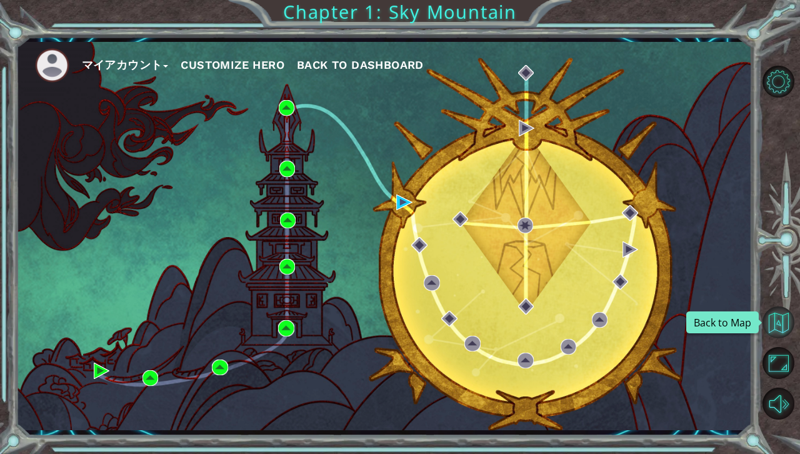
click at [775, 333] on button "Back to Map" at bounding box center [778, 322] width 32 height 32
click at [461, 96] on div "マイアカウント Customize Hero Back to Dashboard" at bounding box center [384, 236] width 736 height 388
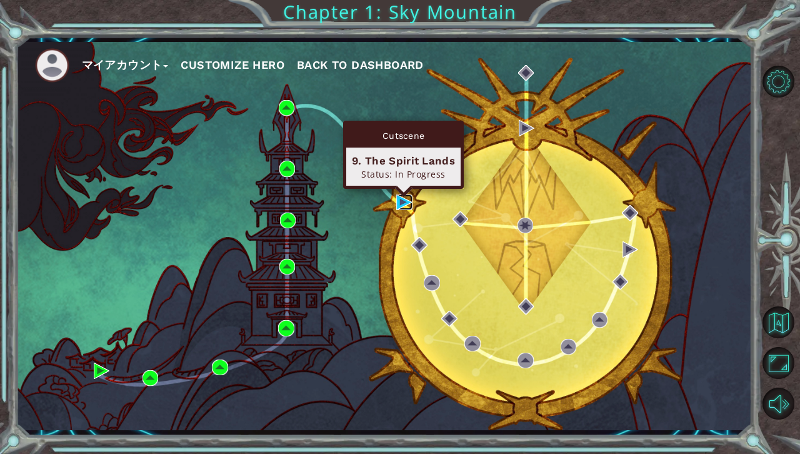
click at [404, 200] on img at bounding box center [404, 202] width 16 height 16
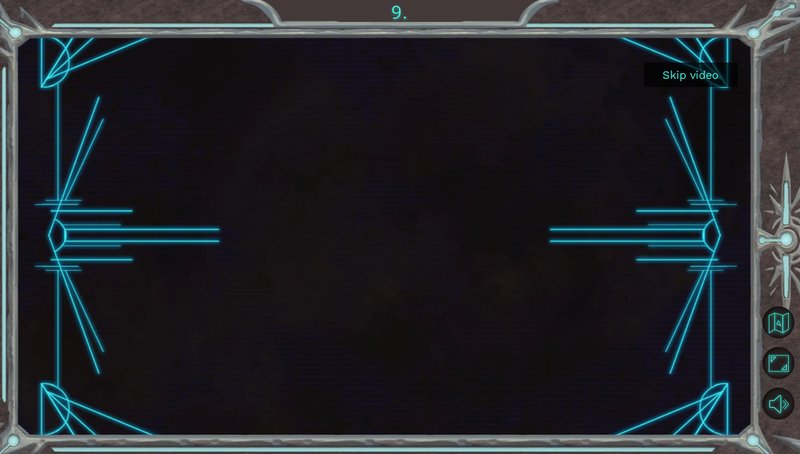
click at [615, 117] on div "Skip video" at bounding box center [384, 235] width 736 height 399
click at [689, 79] on button "Skip video" at bounding box center [690, 74] width 94 height 24
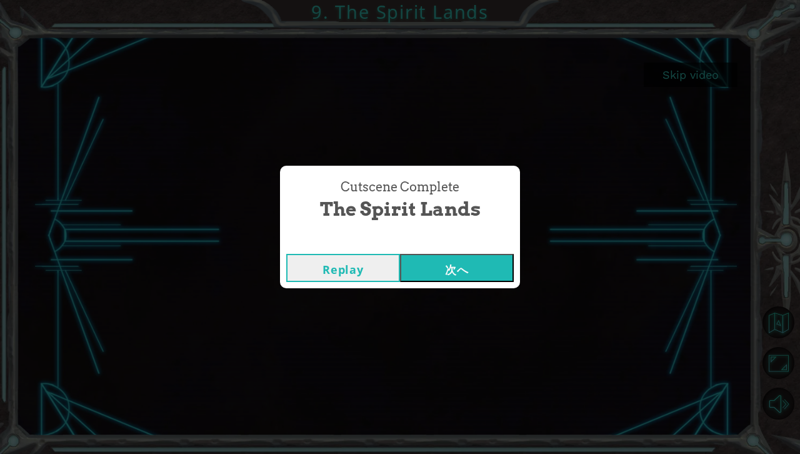
click at [345, 264] on button "Replay" at bounding box center [343, 268] width 114 height 28
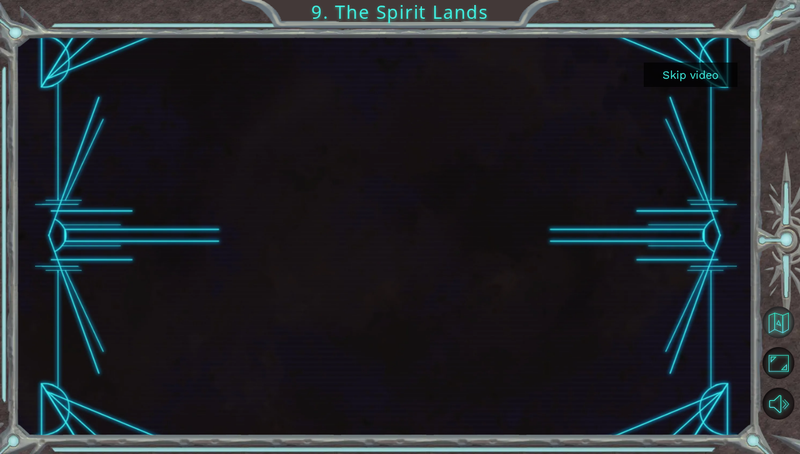
click at [766, 309] on button "Back to Map" at bounding box center [778, 322] width 32 height 32
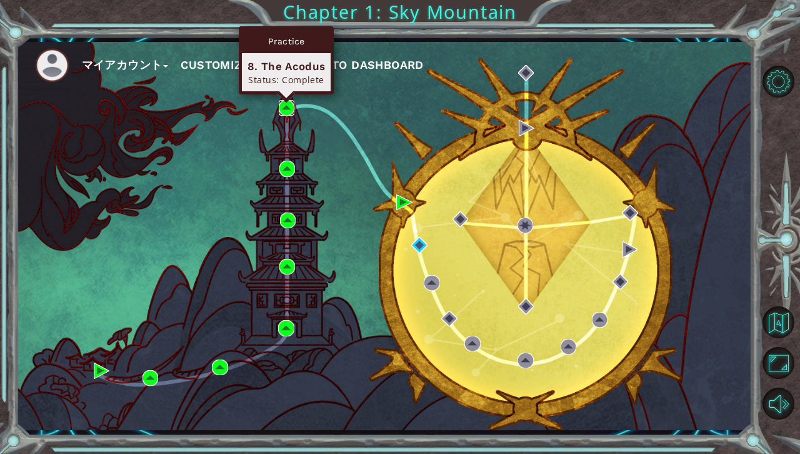
click at [282, 110] on img at bounding box center [287, 108] width 16 height 16
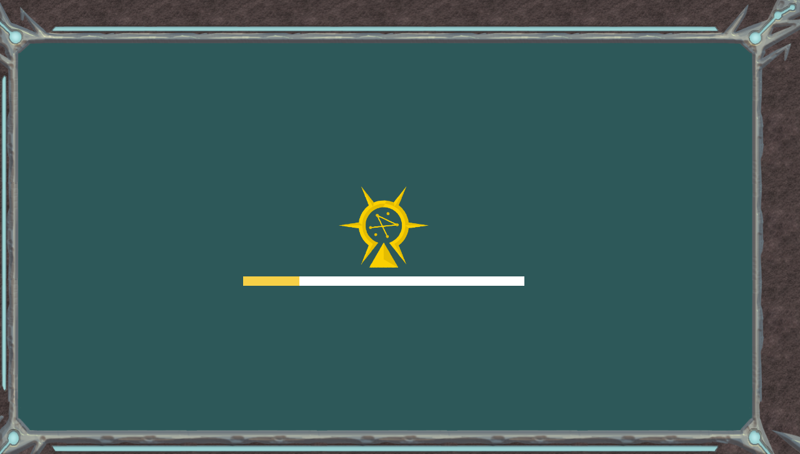
click at [532, 248] on div "Goals Error loading from server. Try refreshing the page. You'll need to join a…" at bounding box center [400, 227] width 800 height 454
click at [536, 253] on div "Goals Error loading from server. Try refreshing the page. You'll need to join a…" at bounding box center [400, 227] width 800 height 454
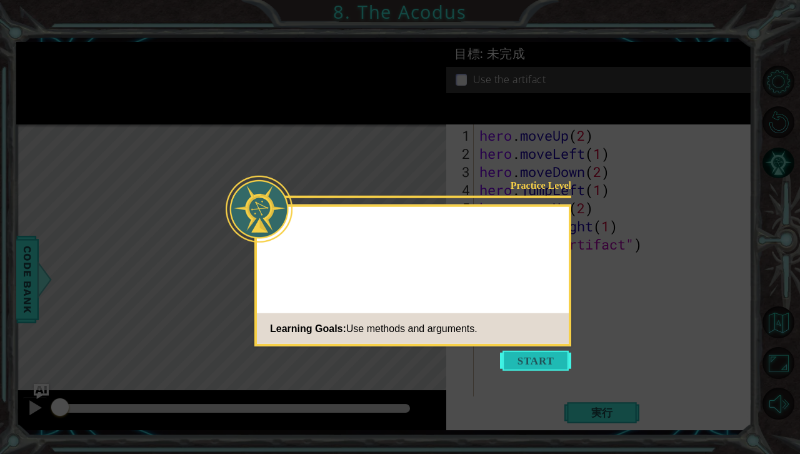
click at [540, 362] on button "Start" at bounding box center [535, 360] width 71 height 20
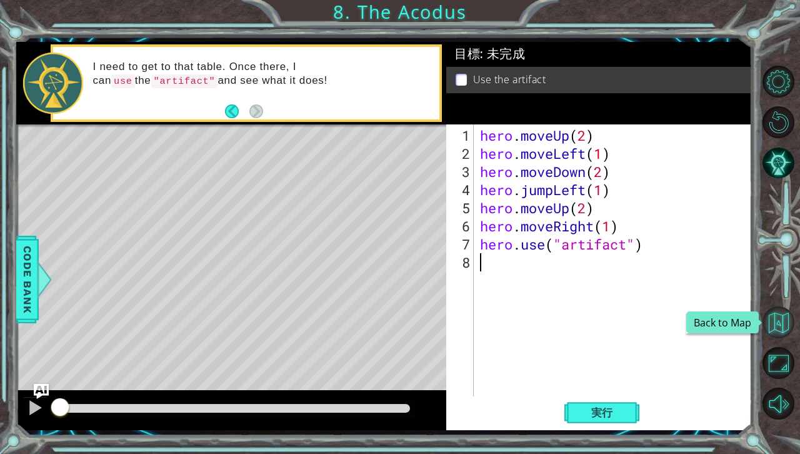
click at [788, 328] on button "Back to Map" at bounding box center [778, 322] width 32 height 32
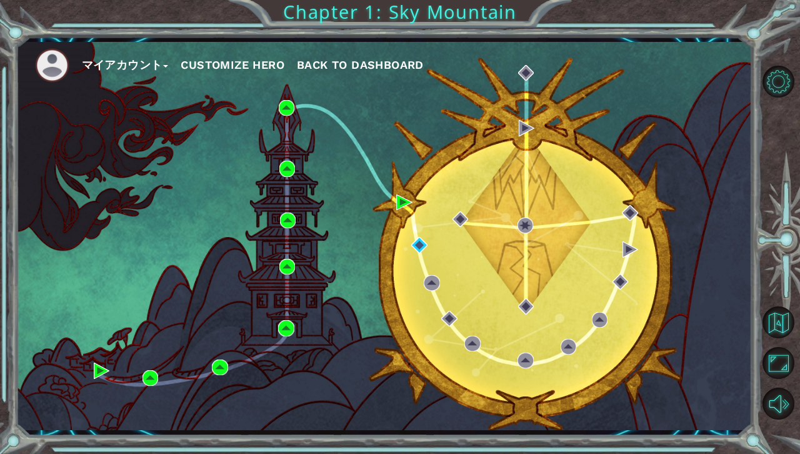
drag, startPoint x: 511, startPoint y: 156, endPoint x: 299, endPoint y: 208, distance: 218.6
click at [325, 209] on div "マイアカウント Customize Hero Back to Dashboard" at bounding box center [384, 236] width 736 height 388
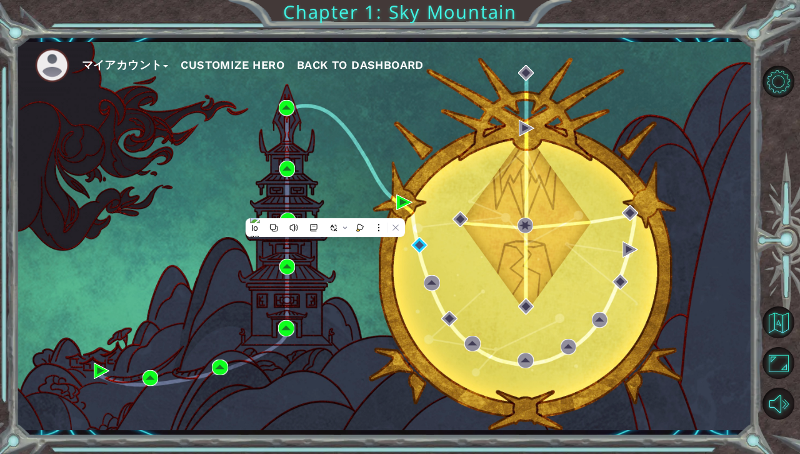
click at [135, 163] on div "マイアカウント Customize Hero Back to Dashboard" at bounding box center [384, 236] width 736 height 388
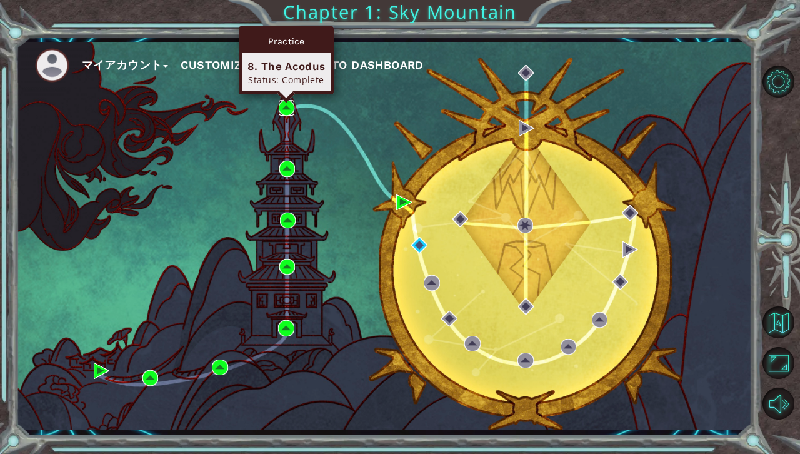
click at [286, 107] on img at bounding box center [287, 108] width 16 height 16
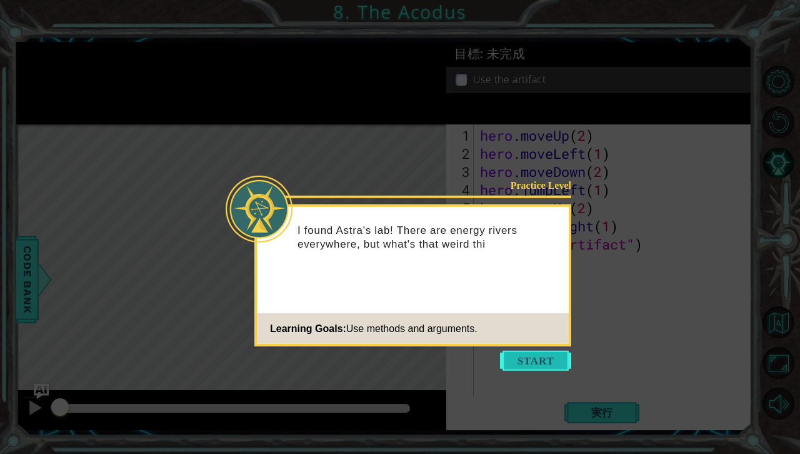
click at [537, 367] on button "Start" at bounding box center [535, 360] width 71 height 20
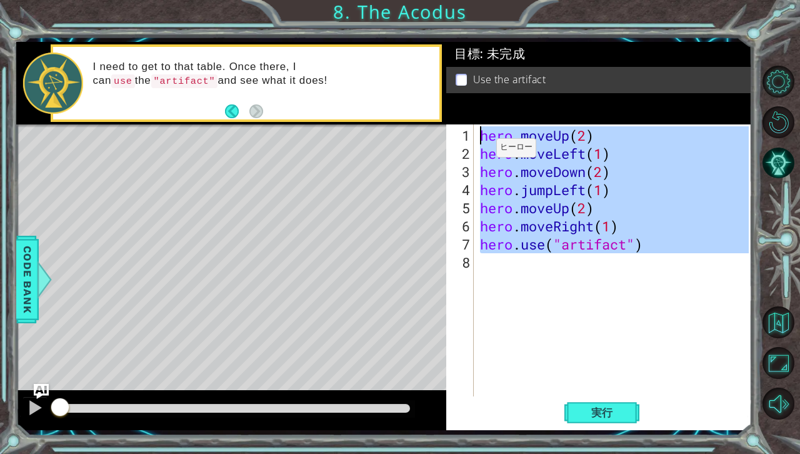
drag, startPoint x: 583, startPoint y: 237, endPoint x: 450, endPoint y: 122, distance: 176.3
click at [450, 122] on div "目標 : 未完成 Use the artifact 1 2 3 4 5 6 7 8 hero . moveUp ( 2 ) hero . moveLeft (…" at bounding box center [598, 236] width 305 height 388
type textarea "hero.moveUp(2) hero.moveLeft(1)"
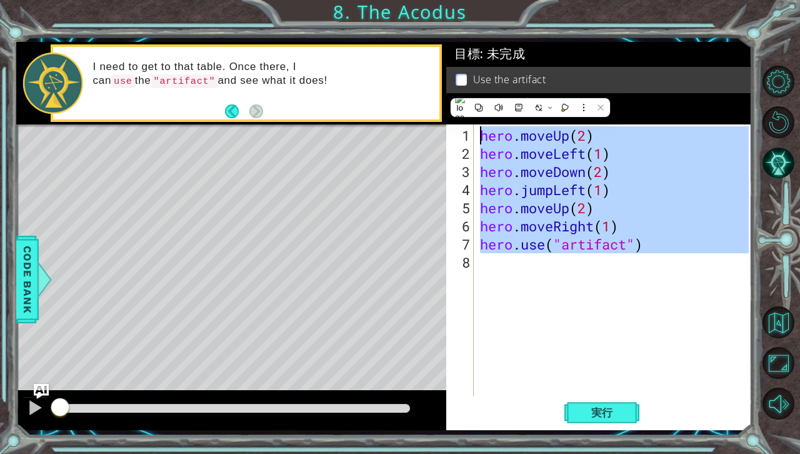
click at [586, 332] on div "hero . moveUp ( 2 ) hero . moveLeft ( 1 ) hero . moveDown ( 2 ) hero . jumpLeft…" at bounding box center [612, 260] width 271 height 272
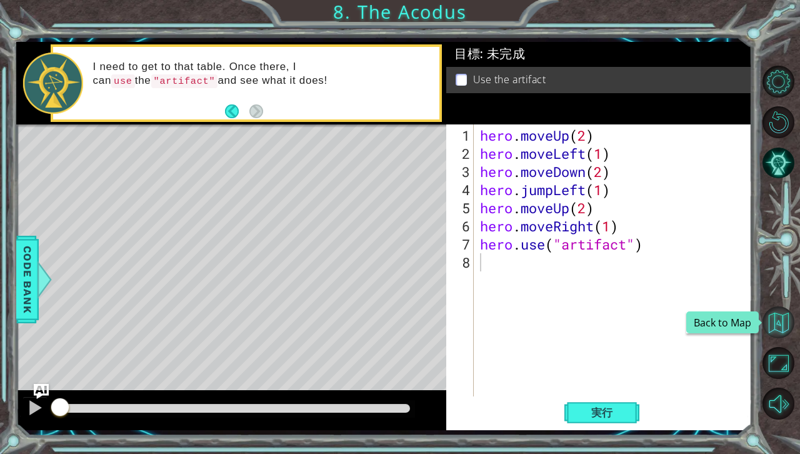
click at [780, 320] on button "Back to Map" at bounding box center [778, 322] width 32 height 32
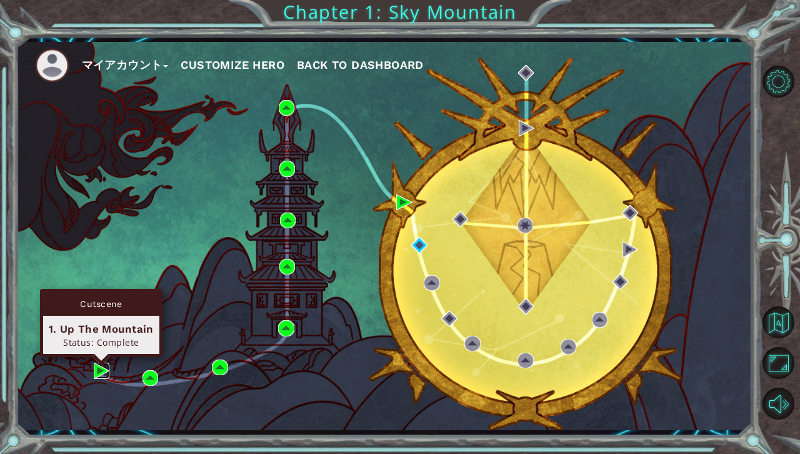
drag, startPoint x: 99, startPoint y: 372, endPoint x: 92, endPoint y: 382, distance: 12.1
click at [99, 372] on img at bounding box center [102, 370] width 16 height 16
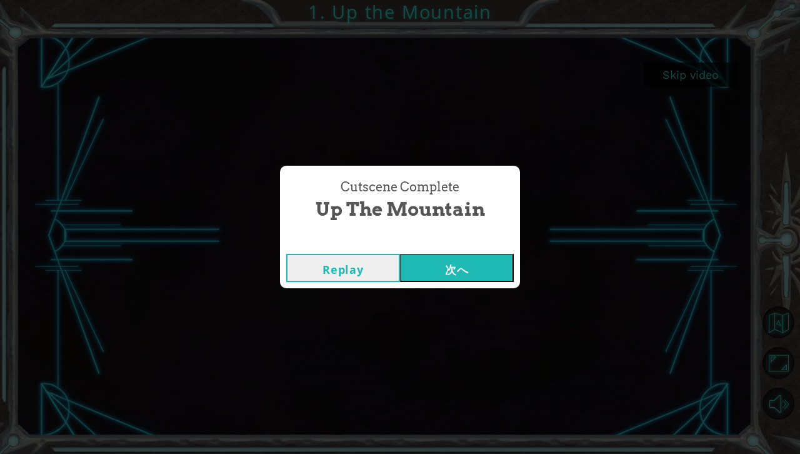
click at [351, 272] on button "Replay" at bounding box center [343, 268] width 114 height 28
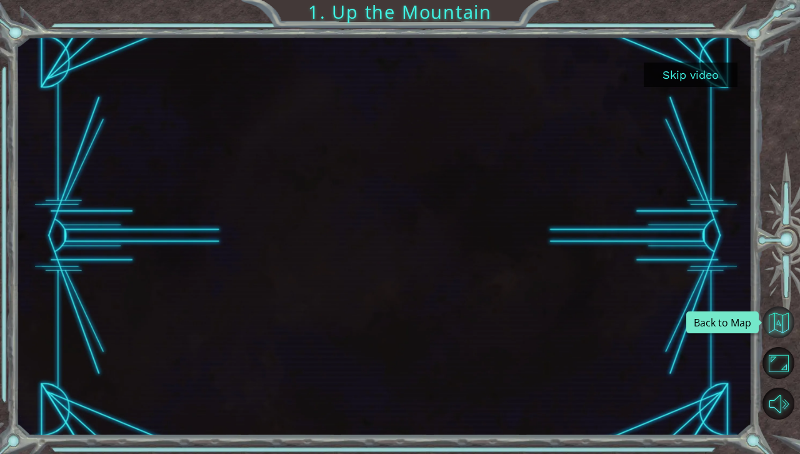
click at [790, 329] on button "Back to Map" at bounding box center [778, 322] width 32 height 32
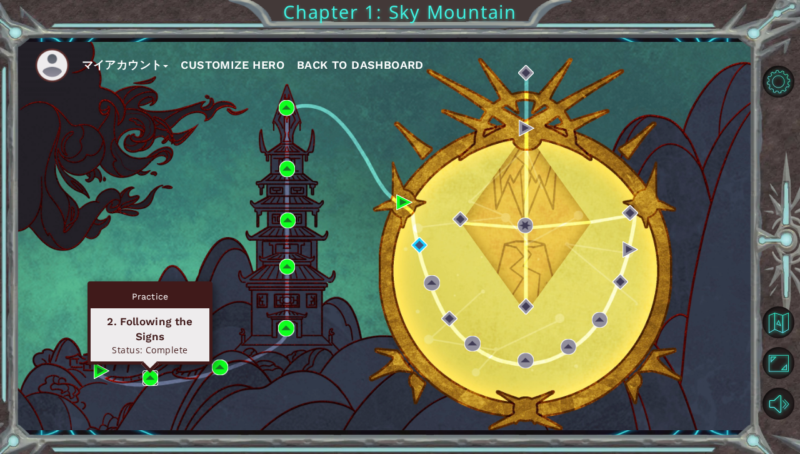
click at [151, 380] on img at bounding box center [150, 378] width 16 height 16
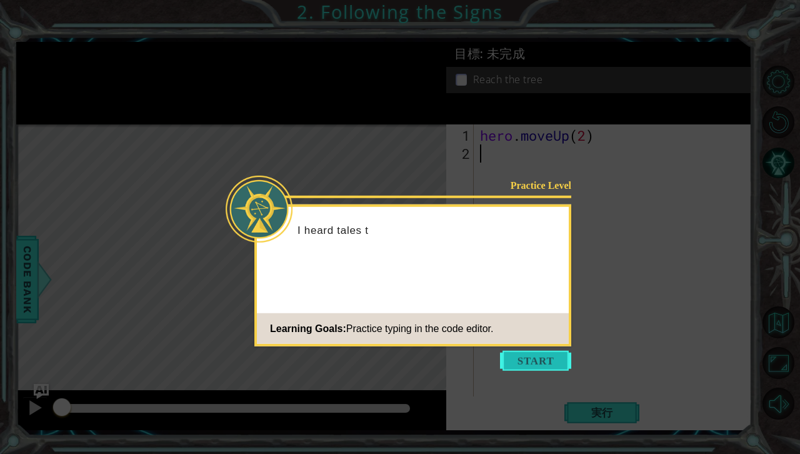
click at [522, 359] on button "Start" at bounding box center [535, 360] width 71 height 20
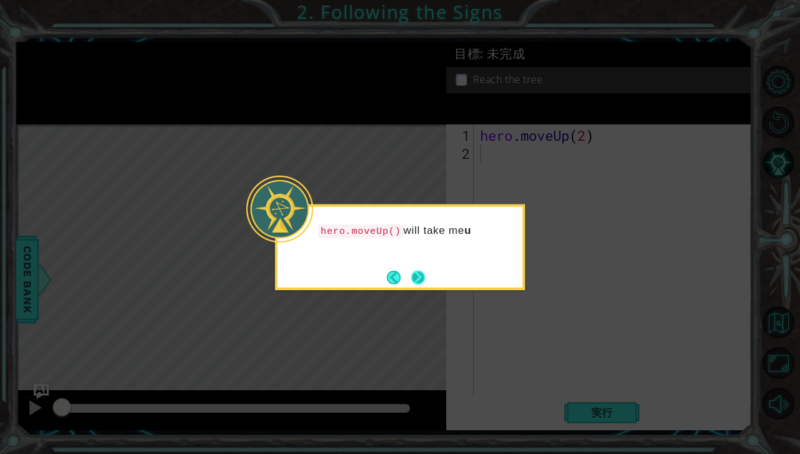
click at [420, 282] on button "Next" at bounding box center [418, 277] width 14 height 14
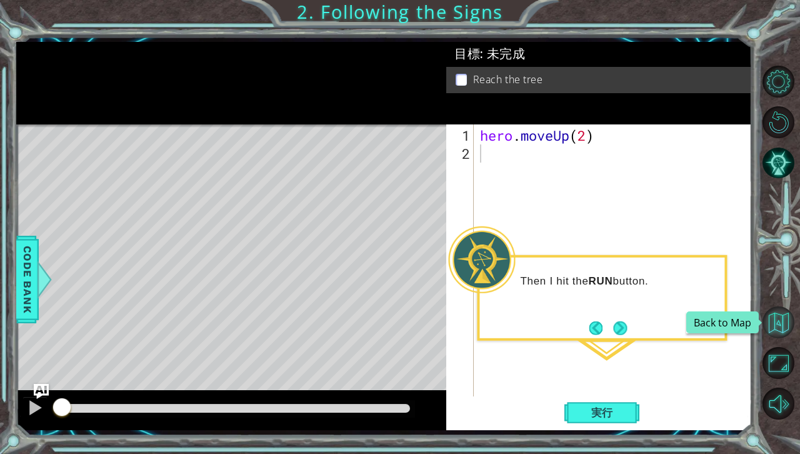
click at [762, 323] on button "Back to Map" at bounding box center [778, 322] width 32 height 32
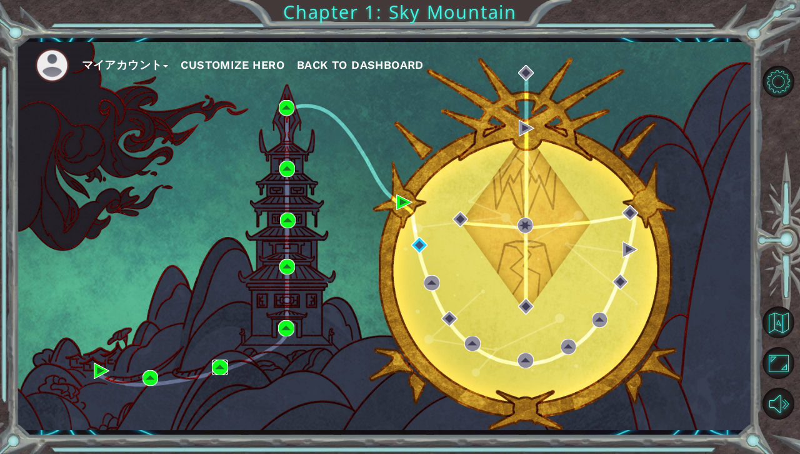
click at [217, 365] on img at bounding box center [220, 367] width 16 height 16
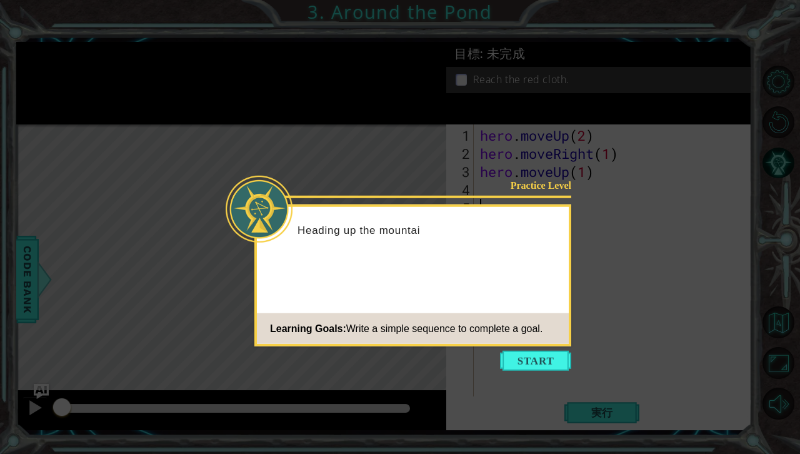
click at [531, 348] on icon at bounding box center [400, 227] width 800 height 454
click at [542, 359] on button "Start" at bounding box center [535, 360] width 71 height 20
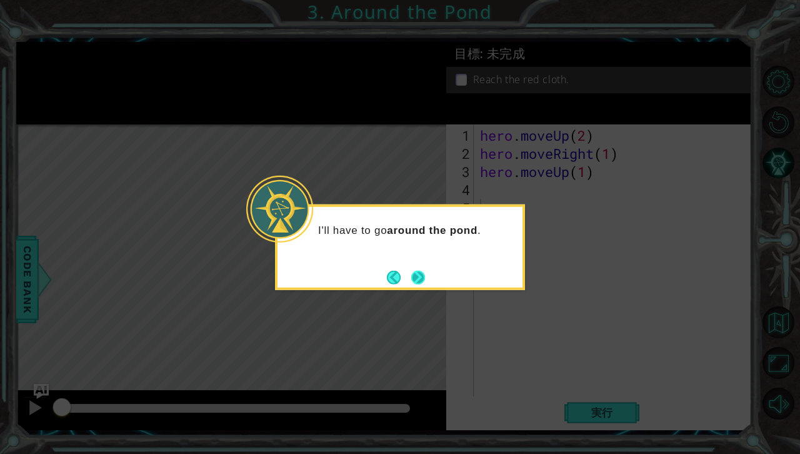
click at [424, 272] on button "Next" at bounding box center [418, 277] width 14 height 14
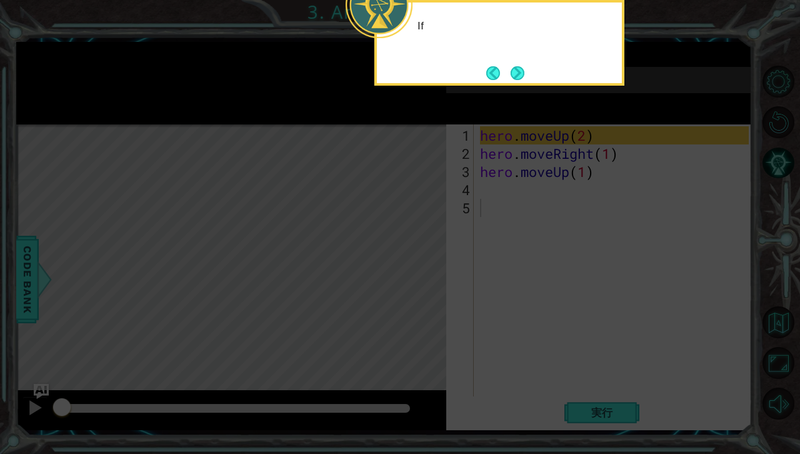
drag, startPoint x: 424, startPoint y: 272, endPoint x: 503, endPoint y: 141, distance: 153.8
click at [425, 272] on icon at bounding box center [400, 76] width 800 height 756
click at [523, 66] on button "Next" at bounding box center [517, 73] width 14 height 14
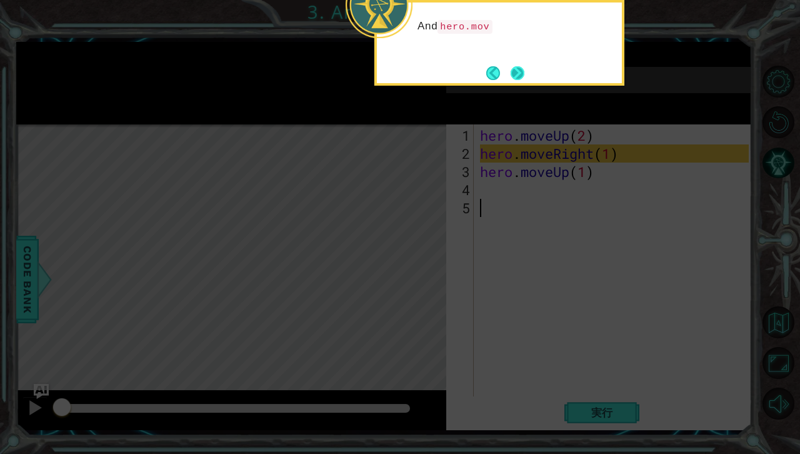
click at [523, 74] on button "Next" at bounding box center [517, 73] width 14 height 14
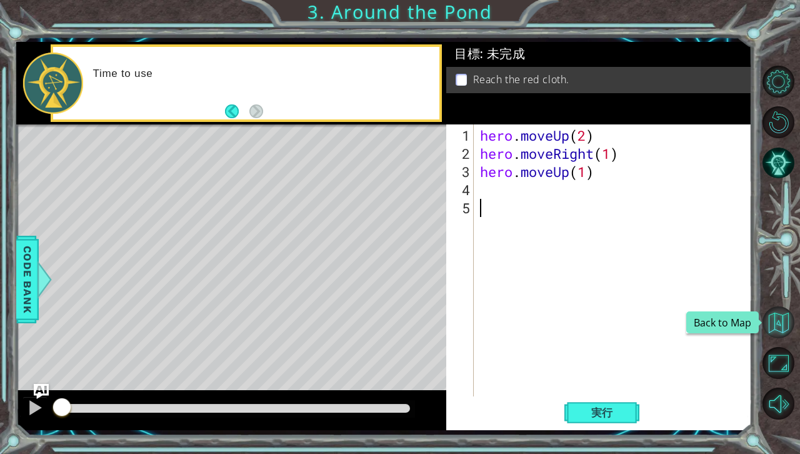
click at [777, 315] on button "Back to Map" at bounding box center [778, 322] width 32 height 32
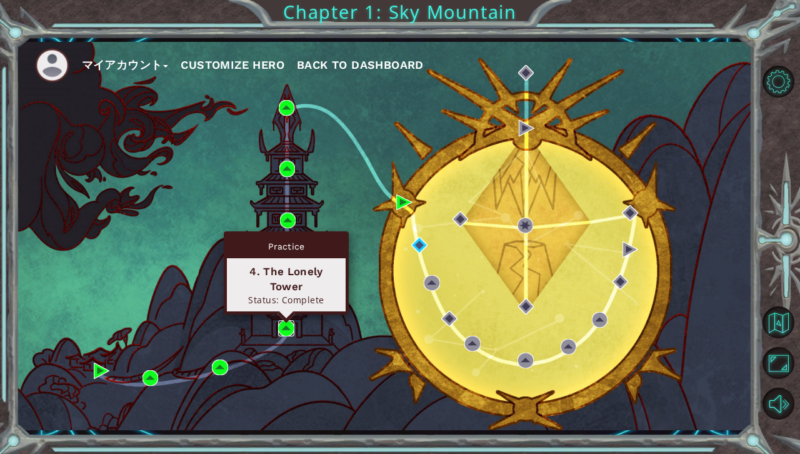
click at [284, 332] on img at bounding box center [286, 328] width 16 height 16
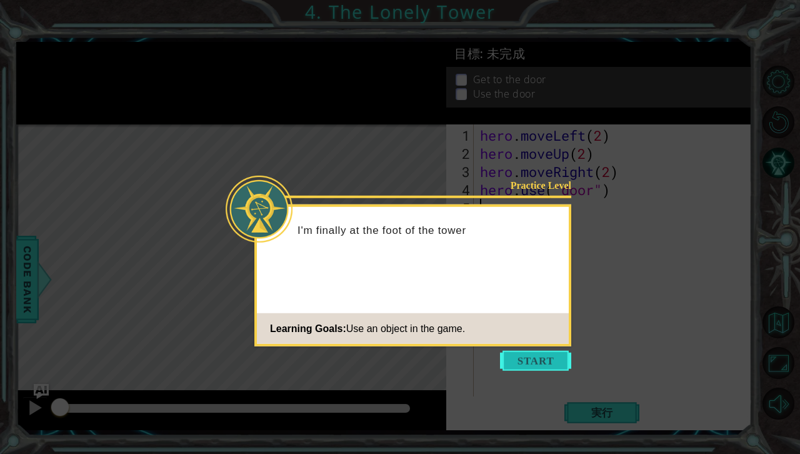
click at [555, 364] on button "Start" at bounding box center [535, 360] width 71 height 20
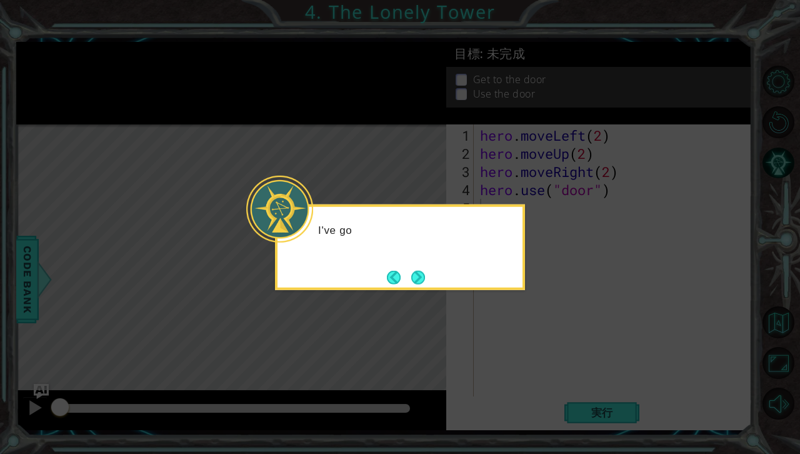
click at [493, 324] on icon at bounding box center [400, 227] width 800 height 454
click at [420, 282] on button "Next" at bounding box center [418, 277] width 14 height 14
click at [416, 273] on button "Next" at bounding box center [418, 277] width 14 height 14
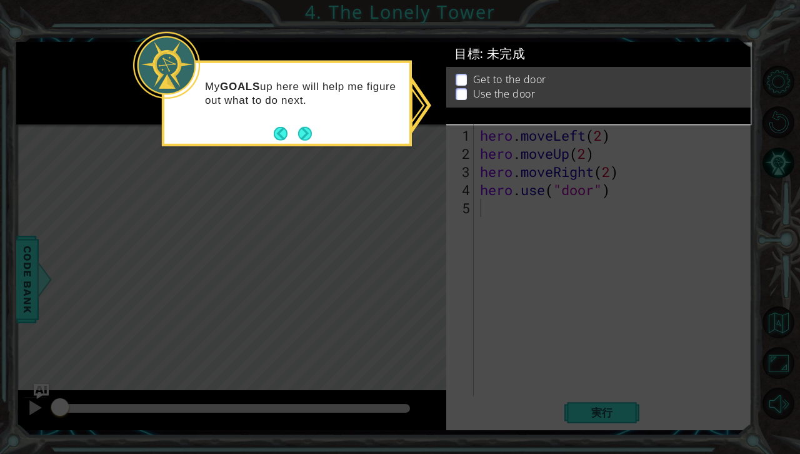
click at [437, 200] on icon at bounding box center [400, 227] width 800 height 454
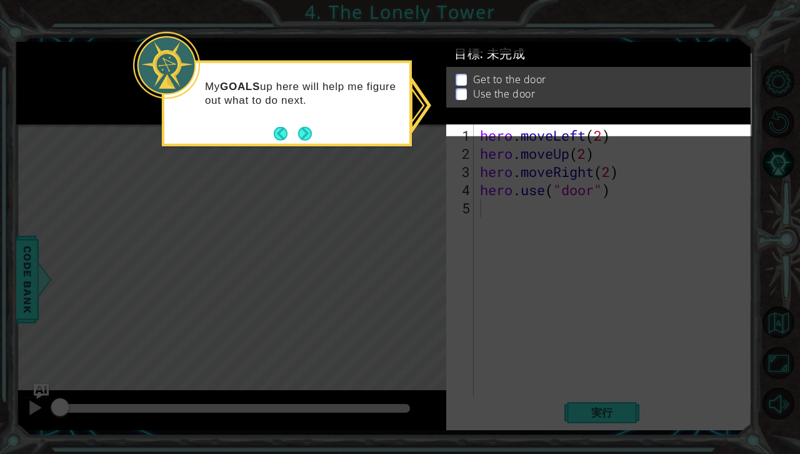
click at [484, 192] on icon at bounding box center [400, 227] width 800 height 454
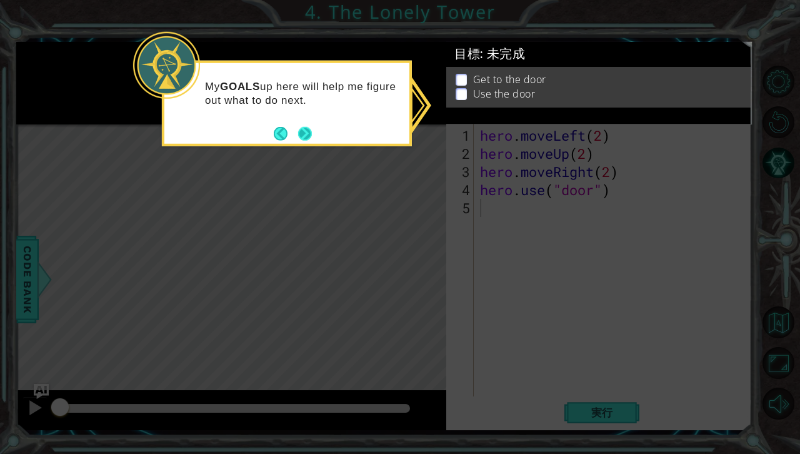
click at [307, 140] on button "Next" at bounding box center [305, 133] width 14 height 14
click at [307, 140] on icon at bounding box center [400, 227] width 800 height 454
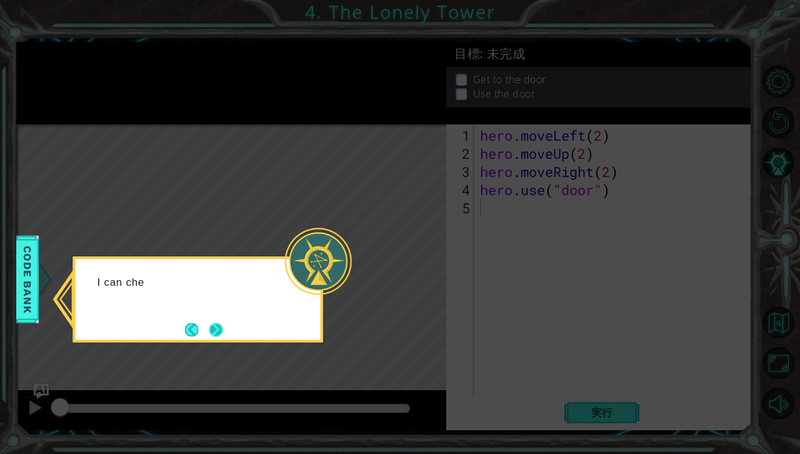
click at [210, 325] on button "Next" at bounding box center [216, 329] width 14 height 14
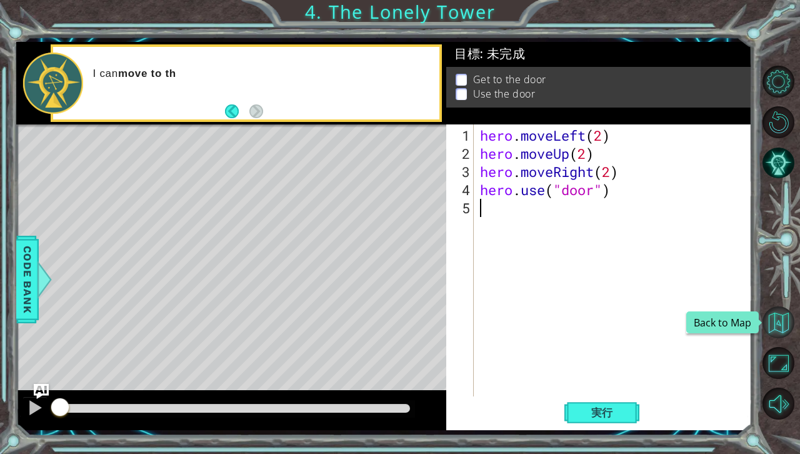
click at [783, 328] on button "Back to Map" at bounding box center [778, 322] width 32 height 32
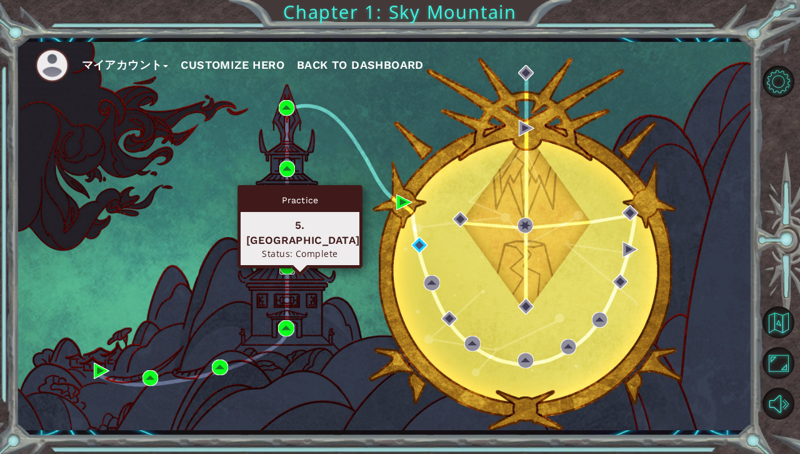
click at [285, 264] on img at bounding box center [287, 267] width 16 height 16
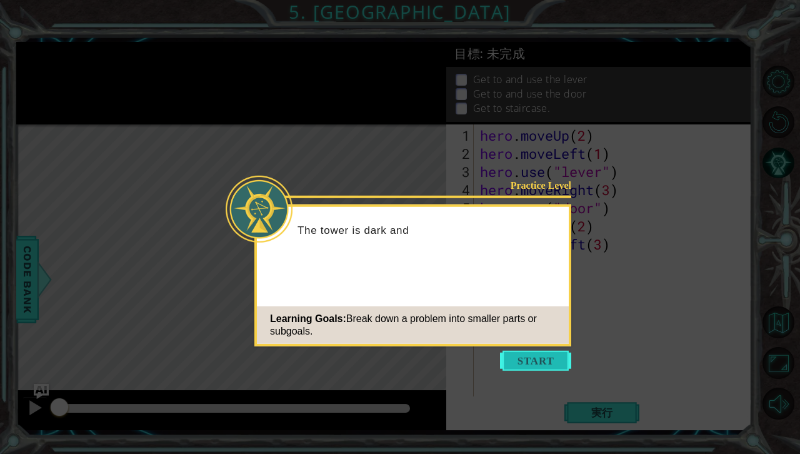
click at [558, 369] on button "Start" at bounding box center [535, 360] width 71 height 20
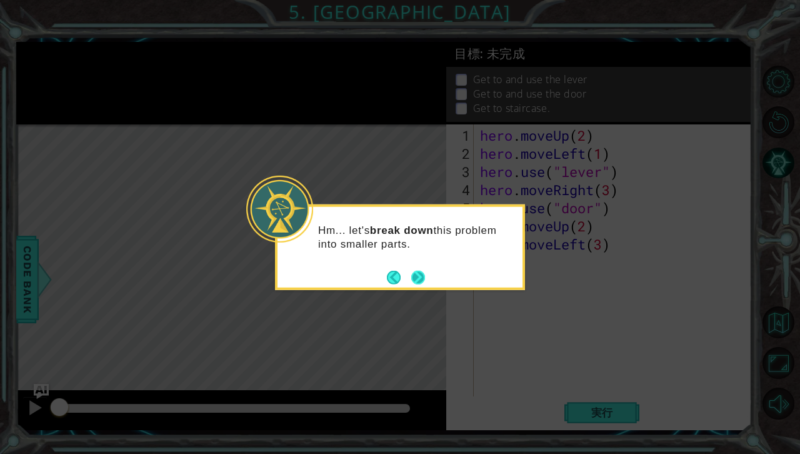
click at [422, 277] on button "Next" at bounding box center [418, 277] width 14 height 14
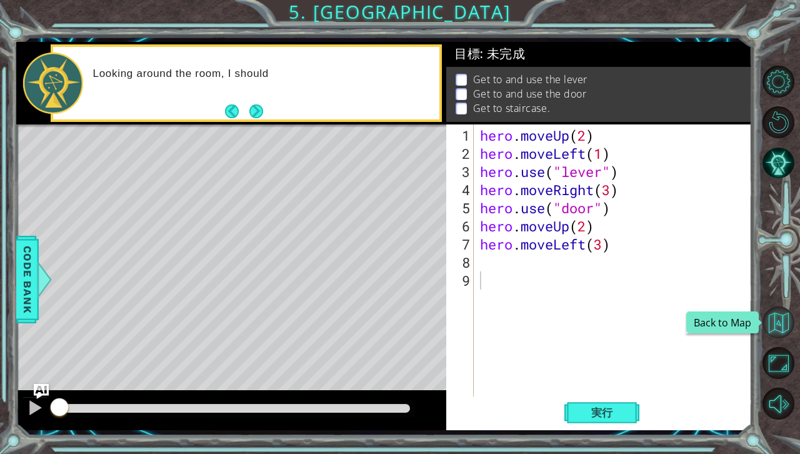
click at [781, 322] on button "Back to Map" at bounding box center [778, 322] width 32 height 32
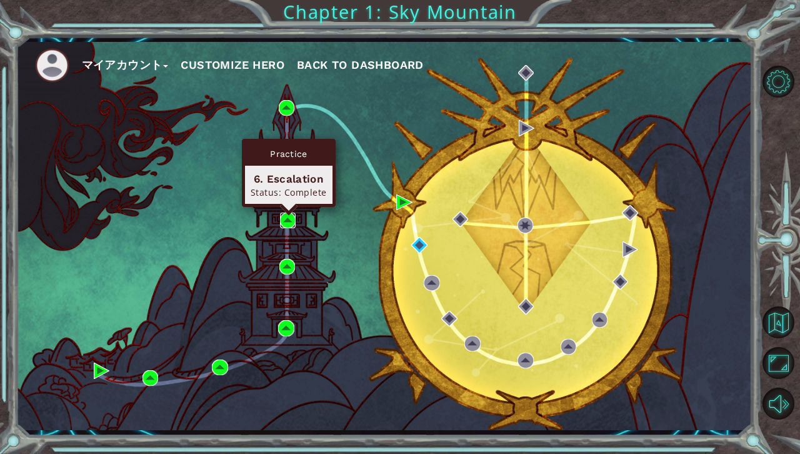
click at [290, 223] on img at bounding box center [288, 220] width 16 height 16
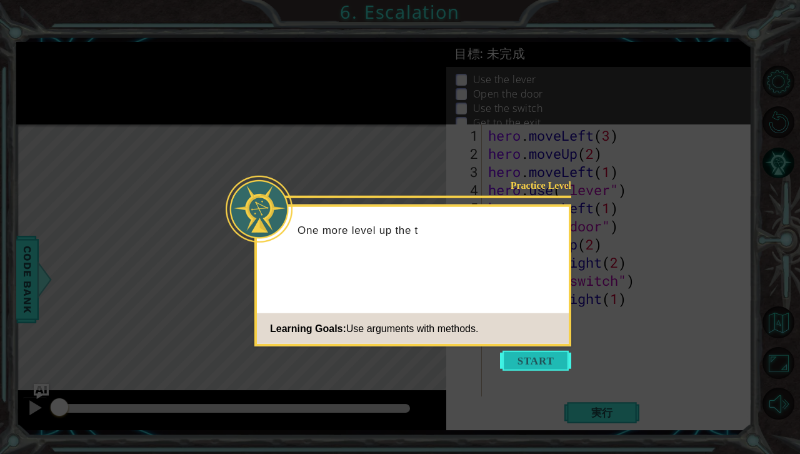
click at [534, 356] on button "Start" at bounding box center [535, 360] width 71 height 20
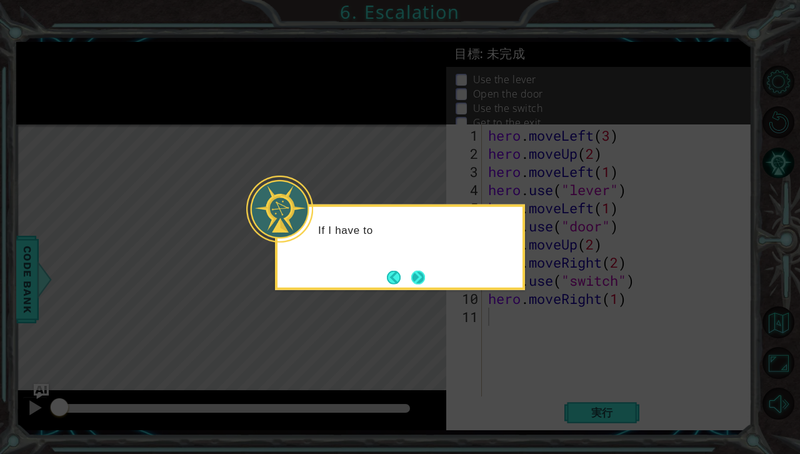
click at [419, 280] on button "Next" at bounding box center [418, 277] width 14 height 14
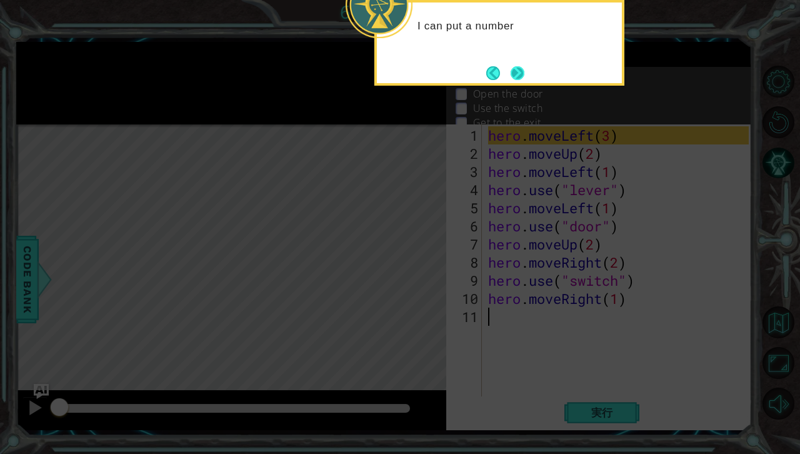
click at [517, 71] on button "Next" at bounding box center [517, 73] width 14 height 14
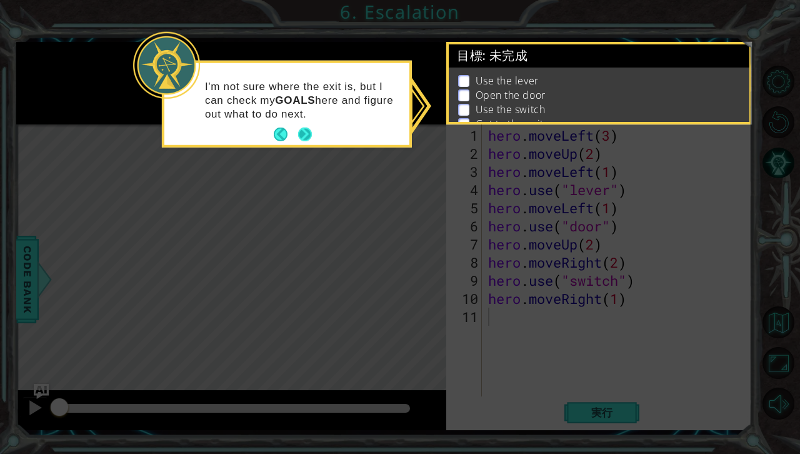
click at [306, 127] on button "Next" at bounding box center [305, 134] width 14 height 14
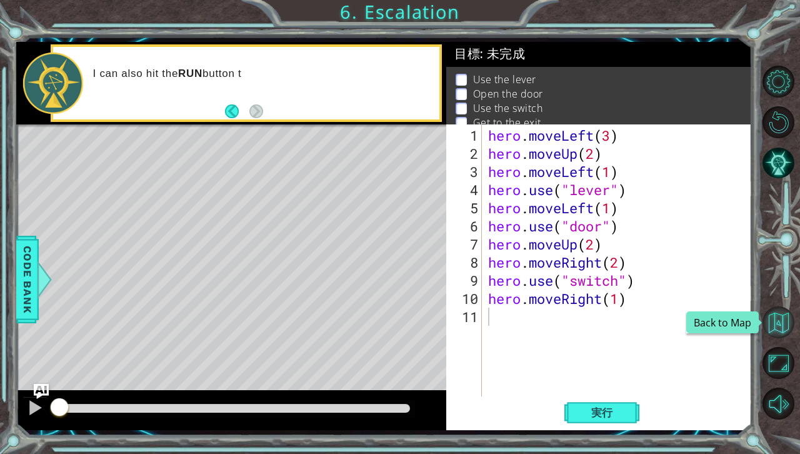
click at [776, 310] on button "Back to Map" at bounding box center [778, 322] width 32 height 32
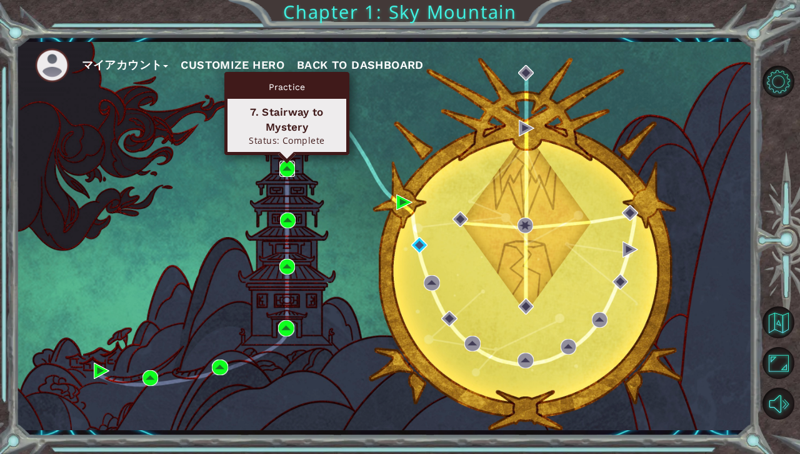
click at [284, 167] on img at bounding box center [287, 169] width 16 height 16
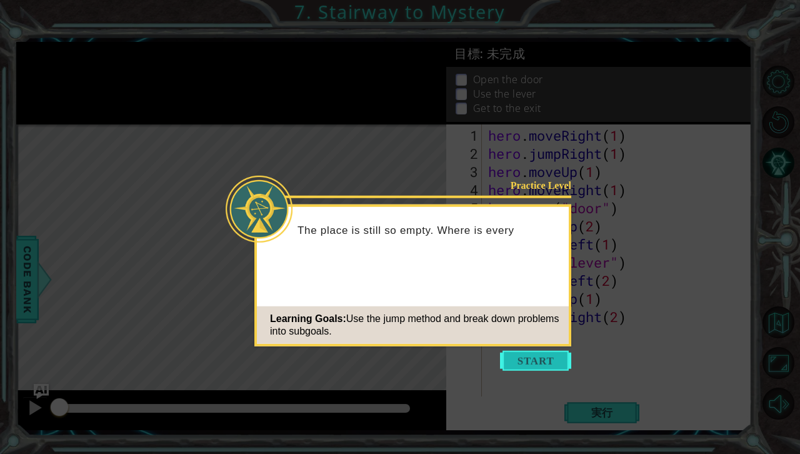
click at [545, 357] on button "Start" at bounding box center [535, 360] width 71 height 20
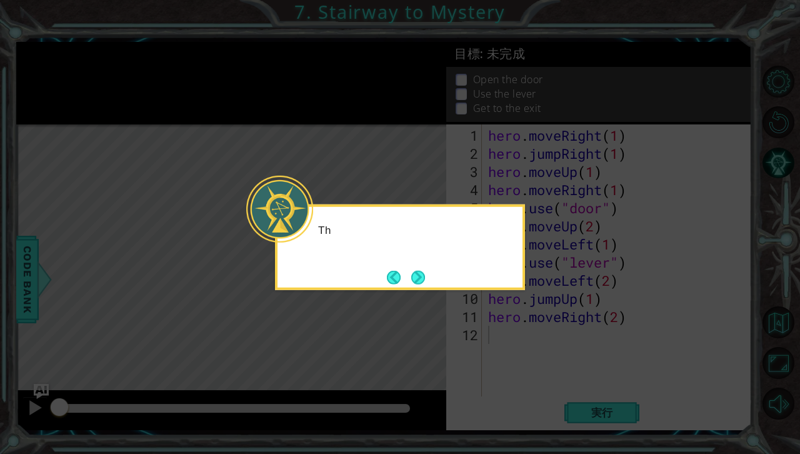
click at [454, 297] on icon at bounding box center [400, 227] width 800 height 454
click at [422, 284] on button "Next" at bounding box center [418, 277] width 14 height 14
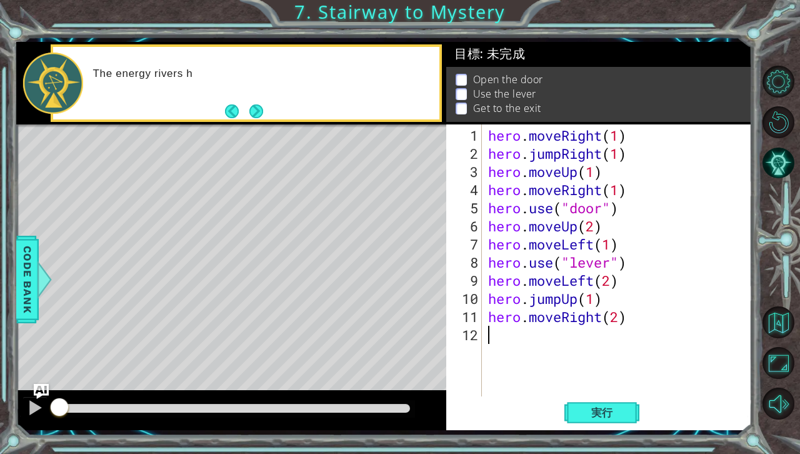
drag, startPoint x: 422, startPoint y: 287, endPoint x: 657, endPoint y: 374, distance: 250.2
click at [665, 379] on div "hero . moveRight ( 1 ) hero . jumpRight ( 1 ) hero . moveUp ( 1 ) hero . moveRi…" at bounding box center [619, 280] width 269 height 308
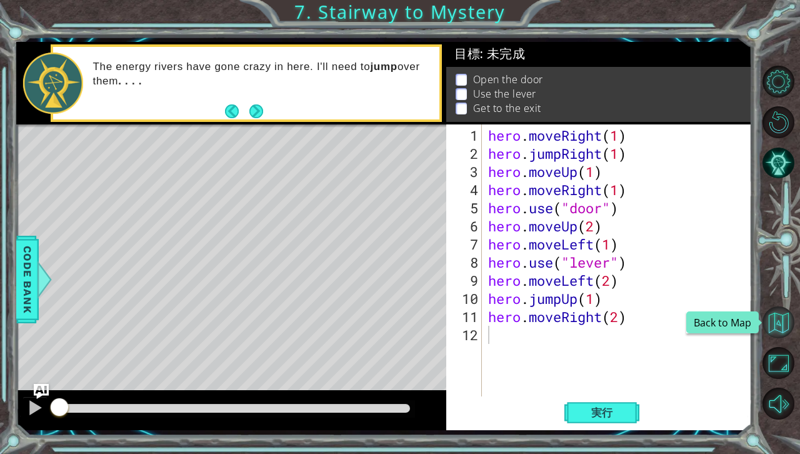
click at [776, 313] on button "Back to Map" at bounding box center [778, 322] width 32 height 32
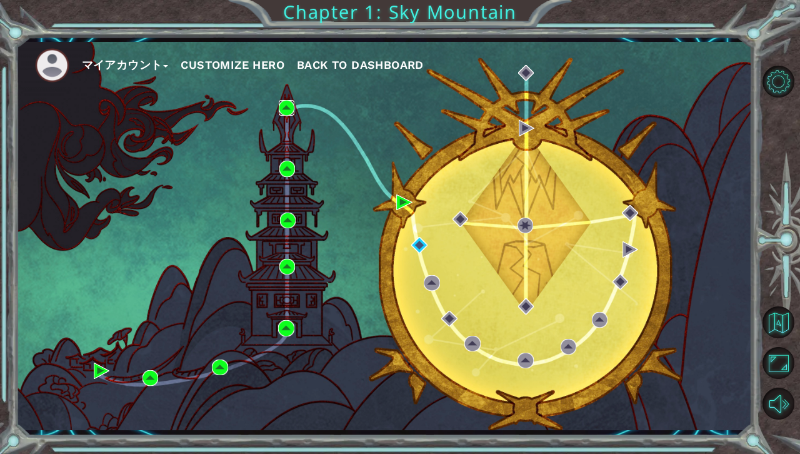
click at [284, 112] on img at bounding box center [287, 108] width 16 height 16
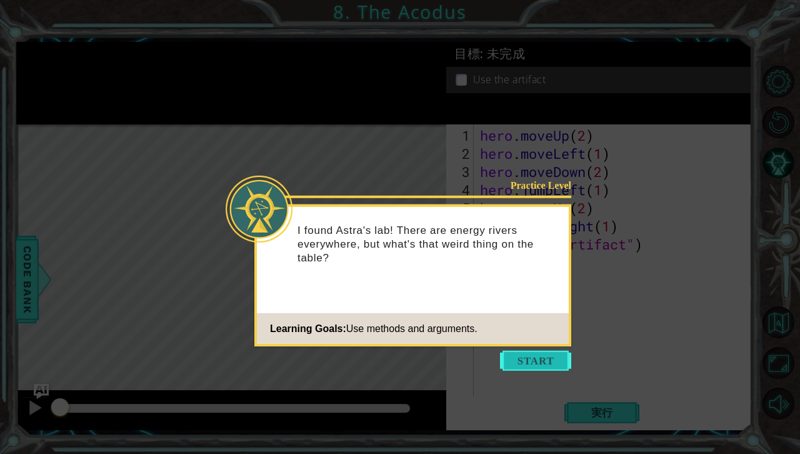
drag, startPoint x: 527, startPoint y: 342, endPoint x: 526, endPoint y: 352, distance: 9.5
click at [526, 348] on body "1 ההההההההההההההההההההההההההההההההההההההההההההההההההההההההההההההההההההההההההההה…" at bounding box center [400, 227] width 800 height 454
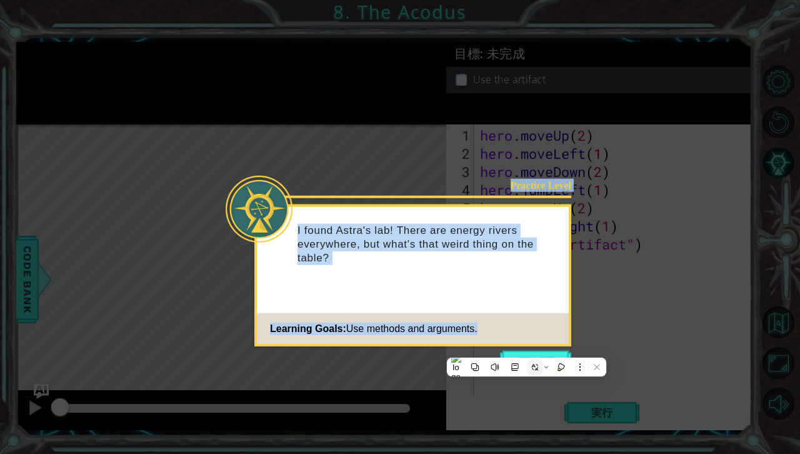
click at [527, 362] on button at bounding box center [535, 367] width 16 height 16
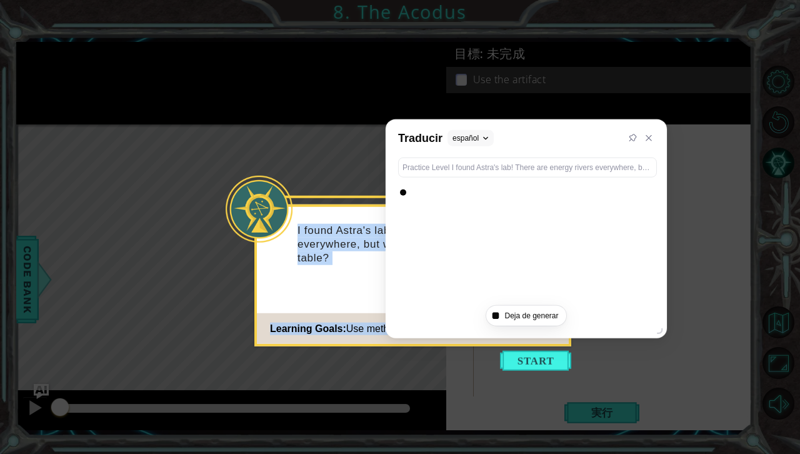
click at [527, 362] on button "Start" at bounding box center [535, 360] width 71 height 20
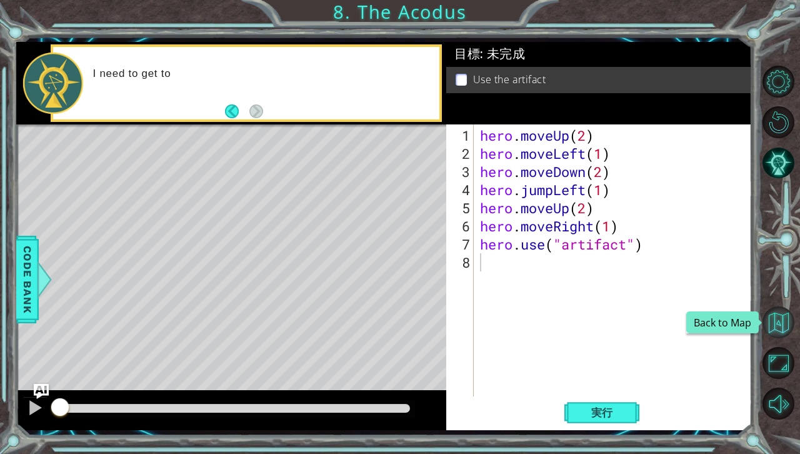
click at [776, 327] on button "Back to Map" at bounding box center [778, 322] width 32 height 32
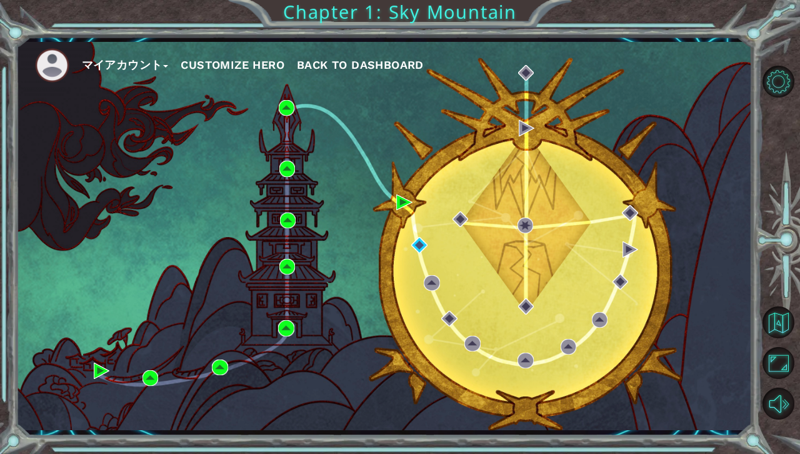
click at [440, 206] on div "マイアカウント Customize Hero Back to Dashboard" at bounding box center [384, 236] width 736 height 388
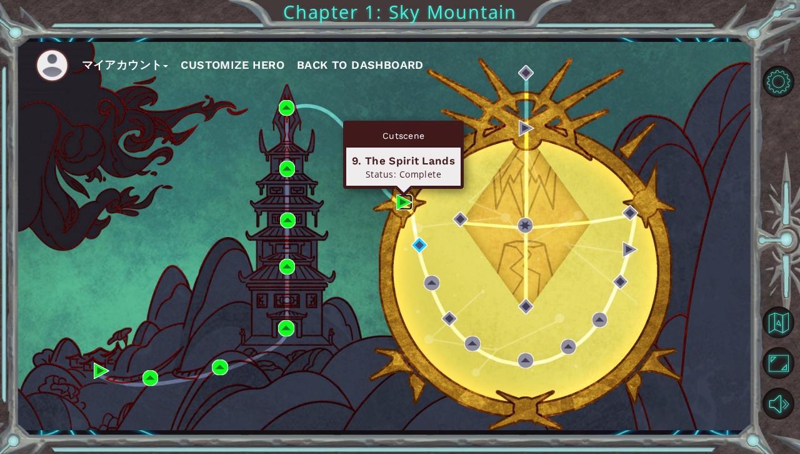
click at [402, 199] on img at bounding box center [404, 202] width 16 height 16
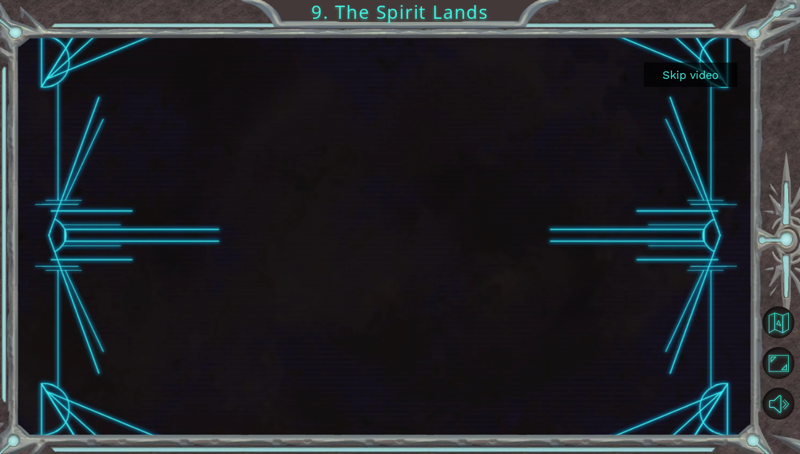
click at [354, 296] on div at bounding box center [384, 235] width 710 height 399
click at [357, 298] on div at bounding box center [384, 235] width 710 height 399
click at [695, 73] on button "Skip video" at bounding box center [690, 74] width 94 height 24
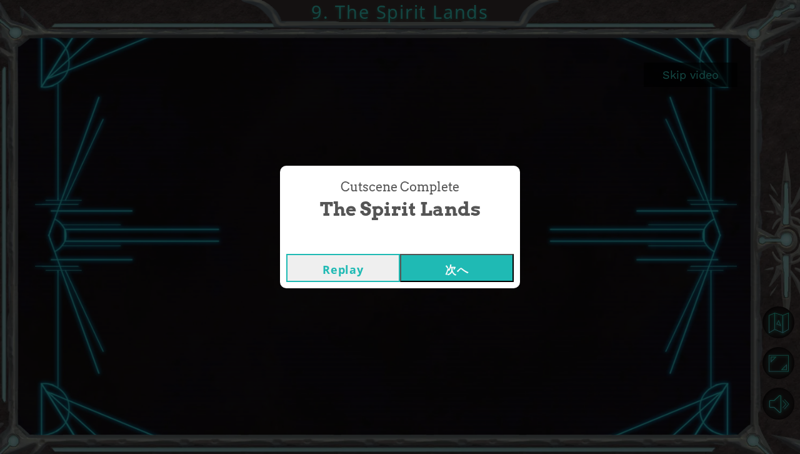
click at [349, 268] on button "Replay" at bounding box center [343, 268] width 114 height 28
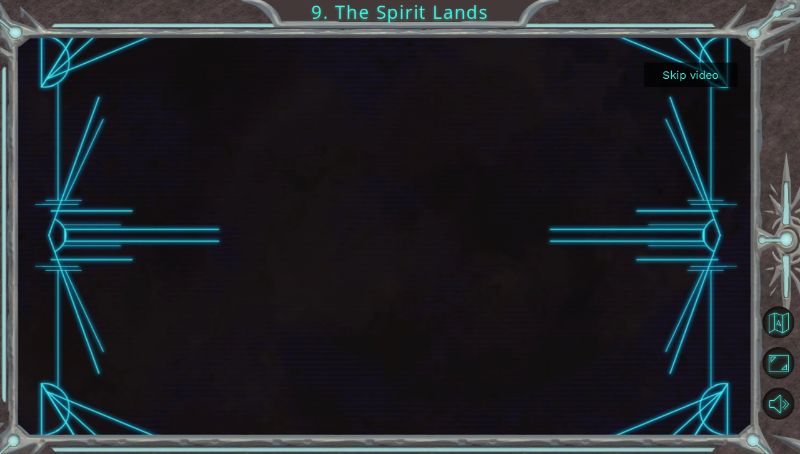
click at [373, 319] on div at bounding box center [384, 235] width 710 height 399
